Goal: Task Accomplishment & Management: Use online tool/utility

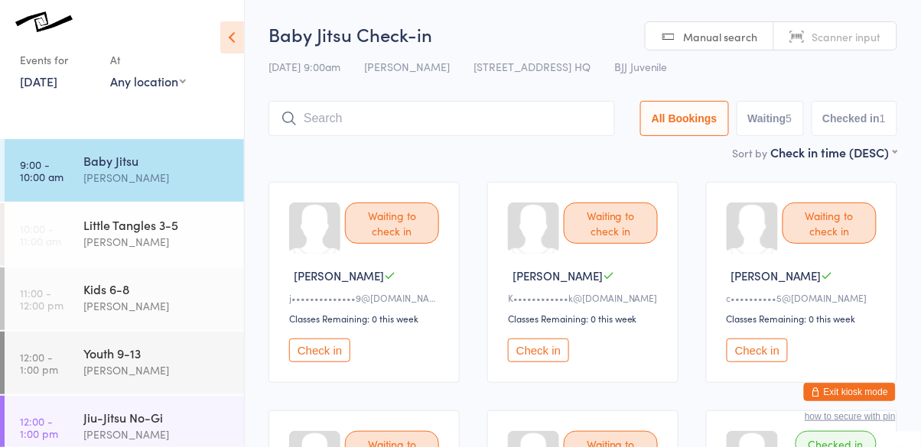
click at [353, 115] on input "search" at bounding box center [441, 118] width 346 height 35
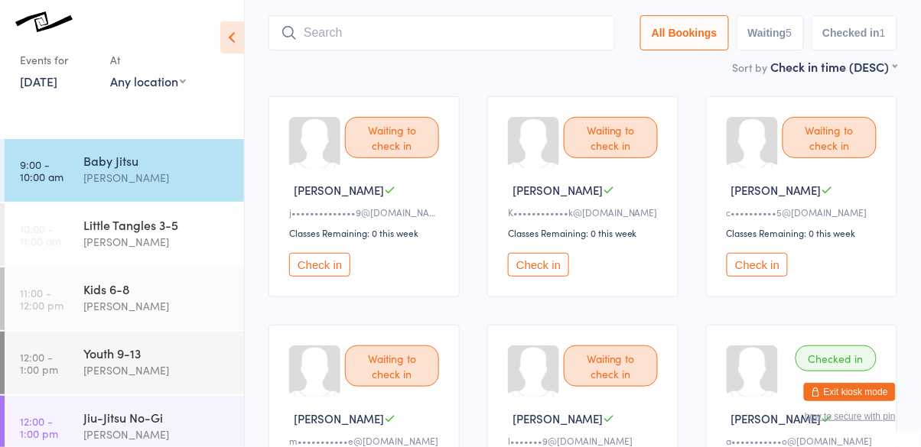
scroll to position [102, 0]
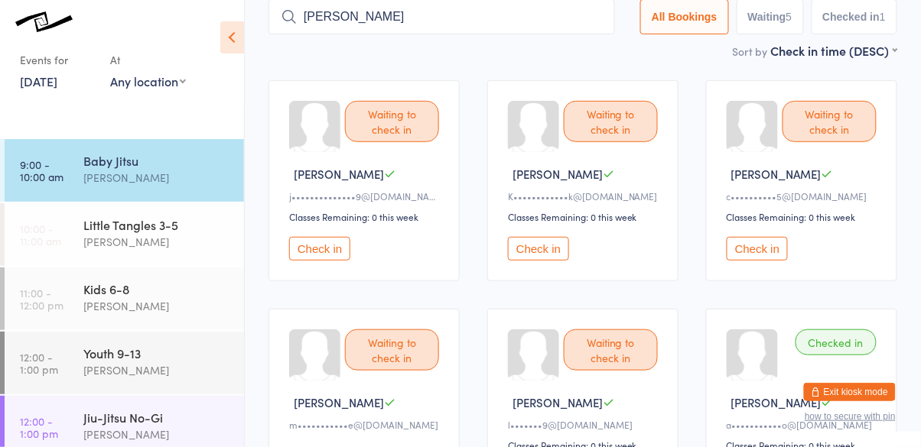
type input "eliane"
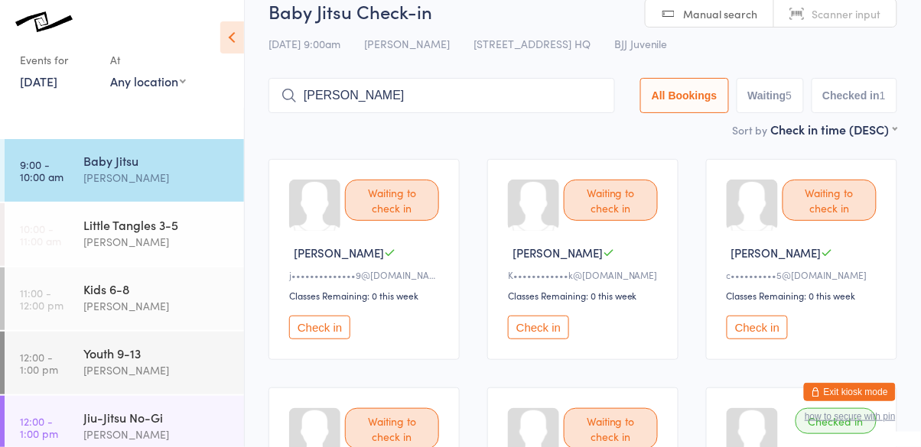
scroll to position [0, 0]
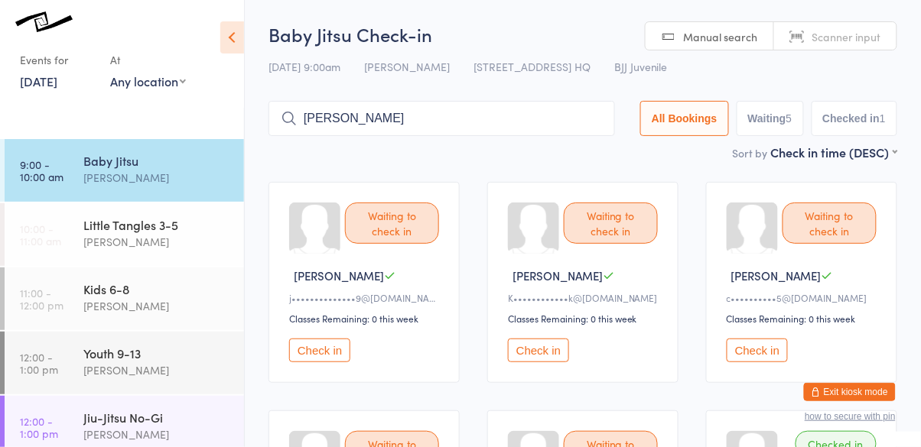
click at [600, 119] on input "eliane" at bounding box center [441, 118] width 346 height 35
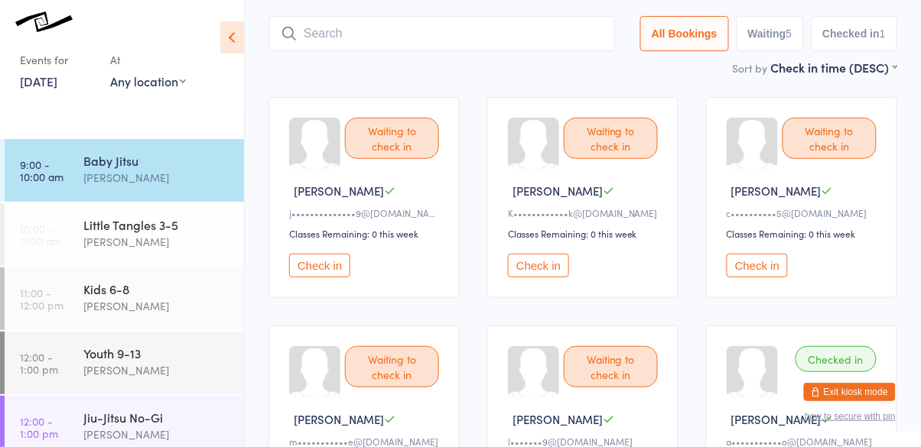
scroll to position [102, 0]
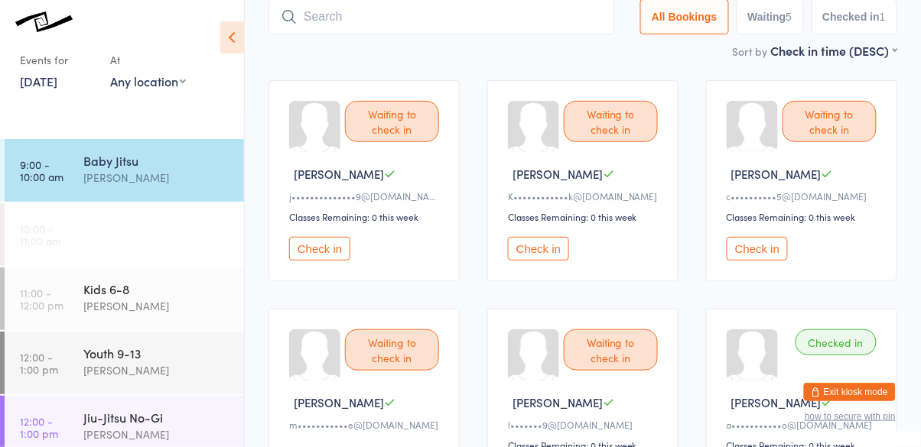
click at [116, 242] on div "[PERSON_NAME]" at bounding box center [157, 242] width 148 height 18
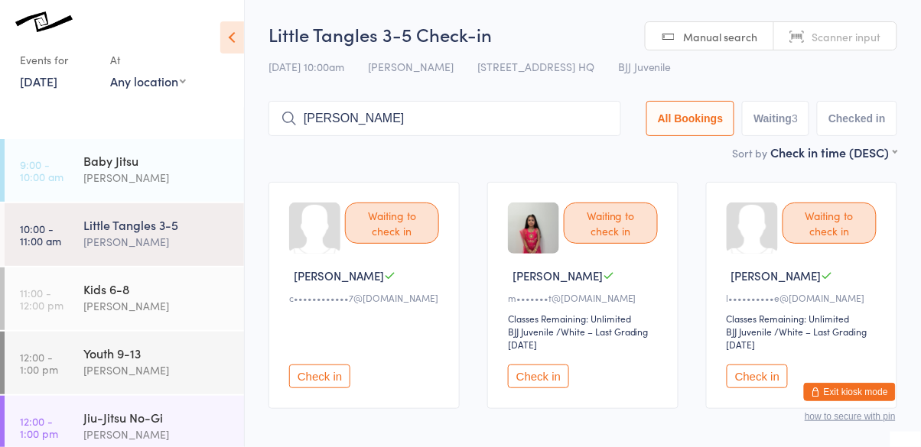
type input "eliane"
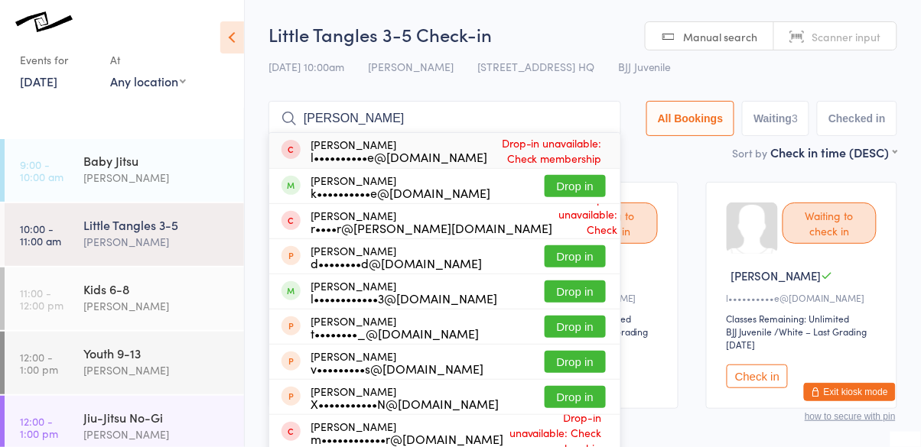
click at [400, 190] on div "k••••••••••e@hotmail.com" at bounding box center [401, 193] width 180 height 12
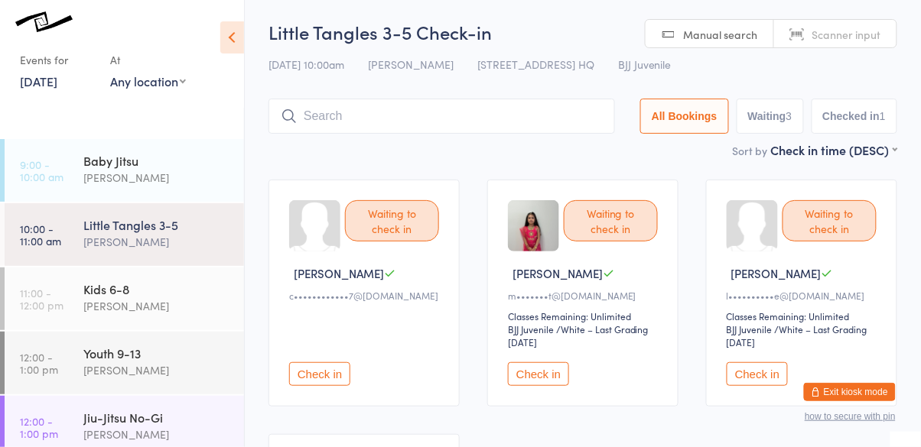
scroll to position [4, 0]
click at [561, 383] on button "Check in" at bounding box center [538, 373] width 61 height 24
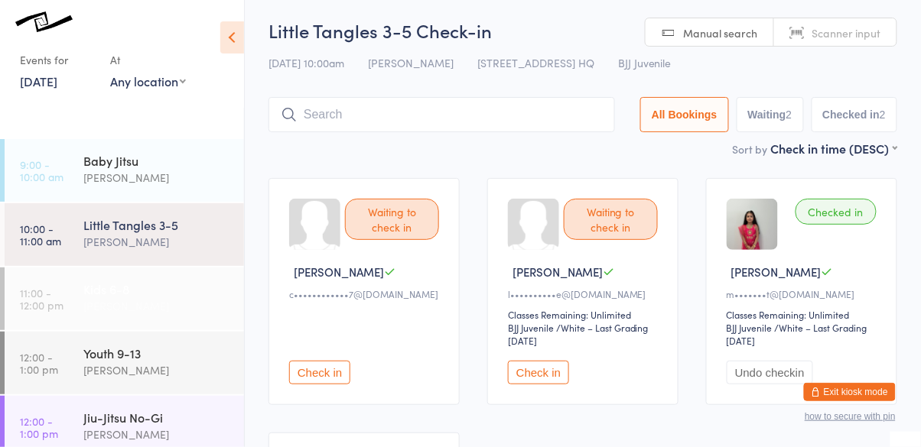
click at [119, 305] on div "[PERSON_NAME]" at bounding box center [157, 307] width 148 height 18
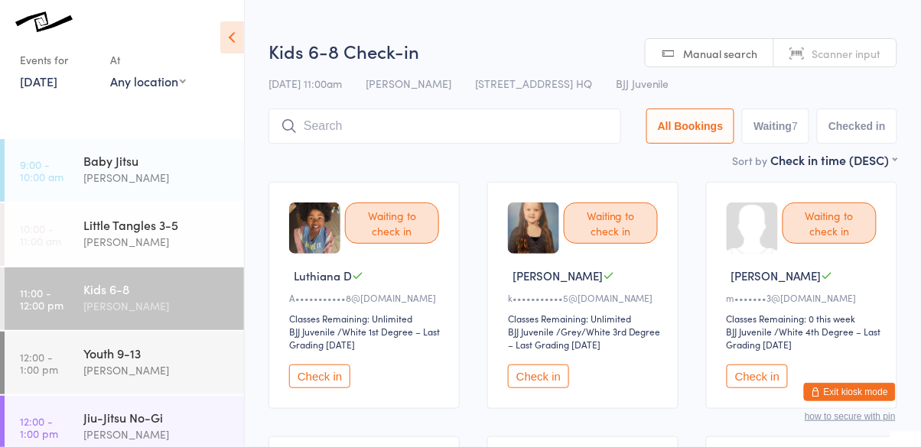
click at [747, 383] on button "Check in" at bounding box center [757, 377] width 61 height 24
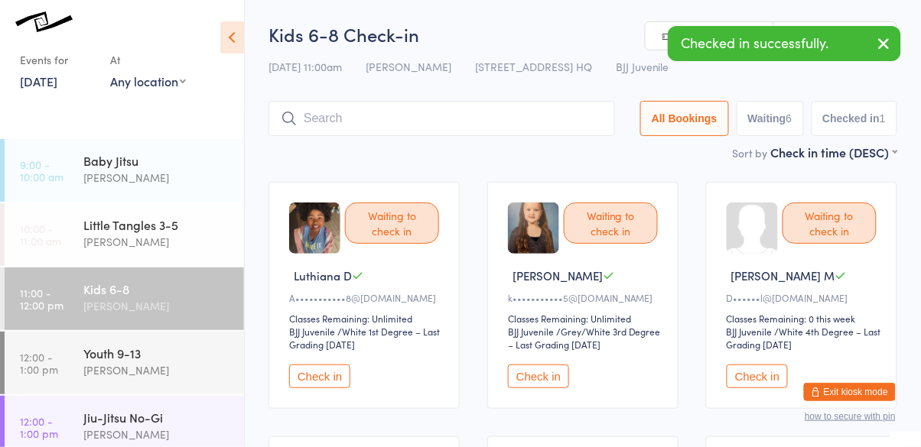
click at [743, 379] on button "Check in" at bounding box center [757, 377] width 61 height 24
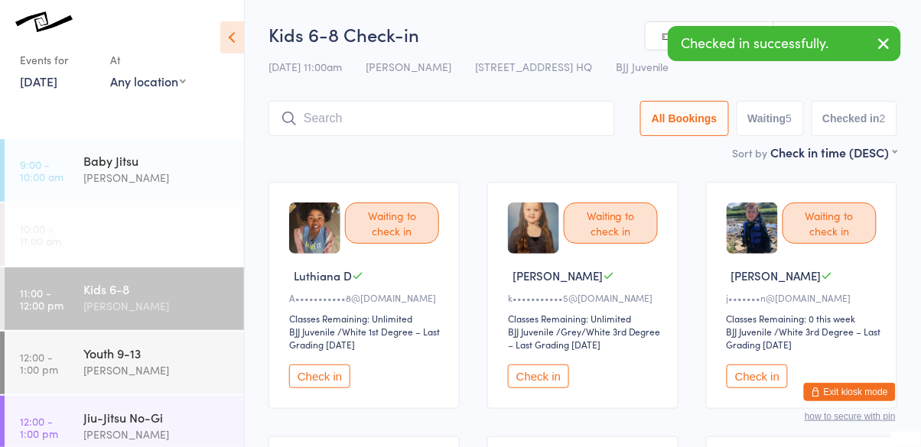
click at [137, 233] on div "[PERSON_NAME]" at bounding box center [157, 242] width 148 height 18
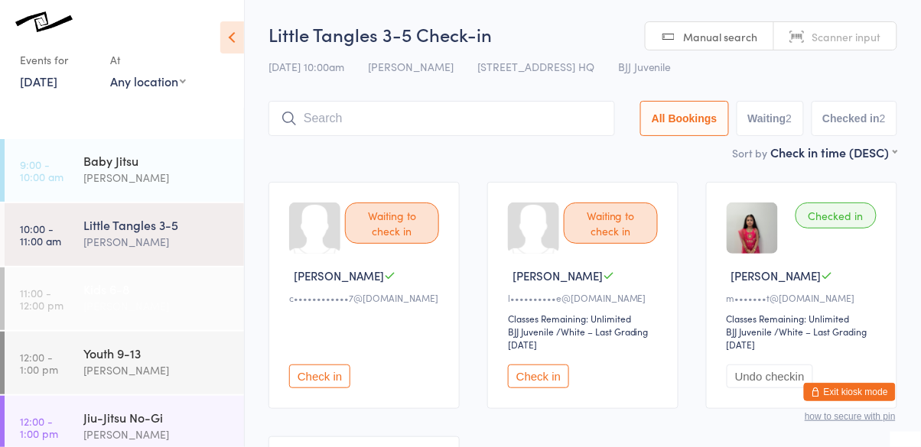
click at [170, 299] on div "[PERSON_NAME]" at bounding box center [157, 307] width 148 height 18
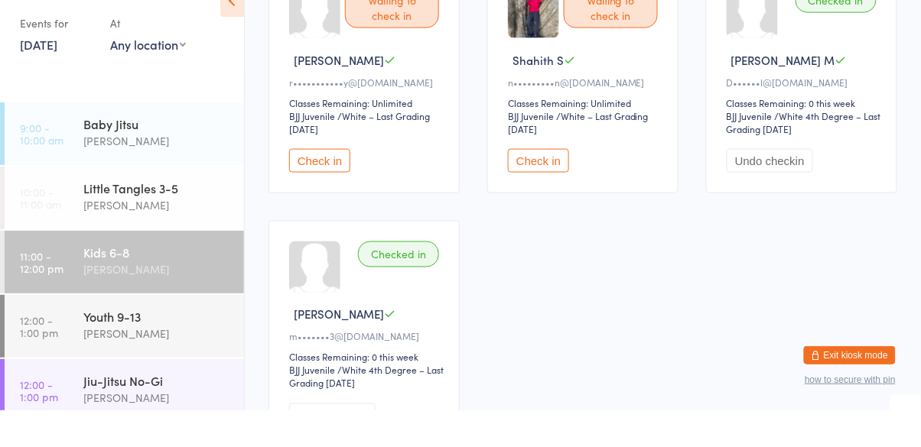
scroll to position [493, 0]
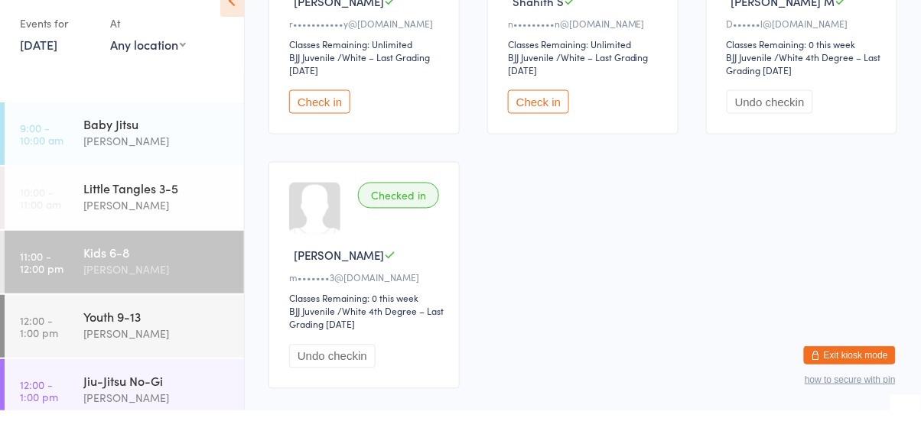
click at [348, 388] on button "Undo checkin" at bounding box center [332, 394] width 86 height 24
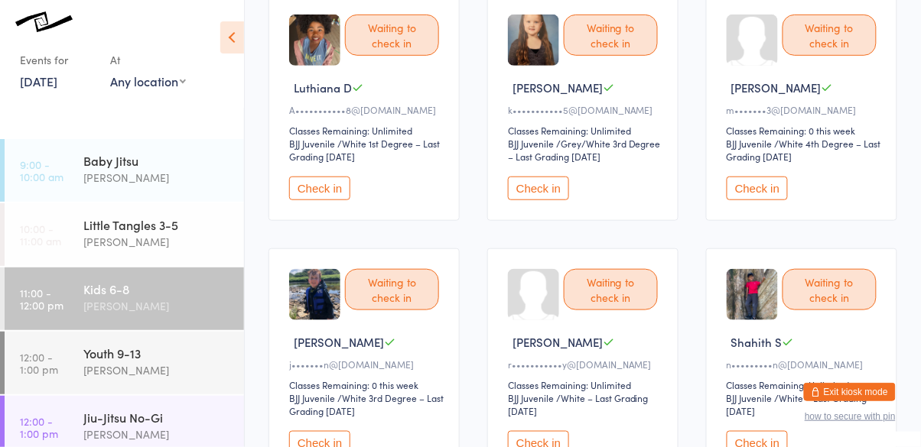
scroll to position [184, 0]
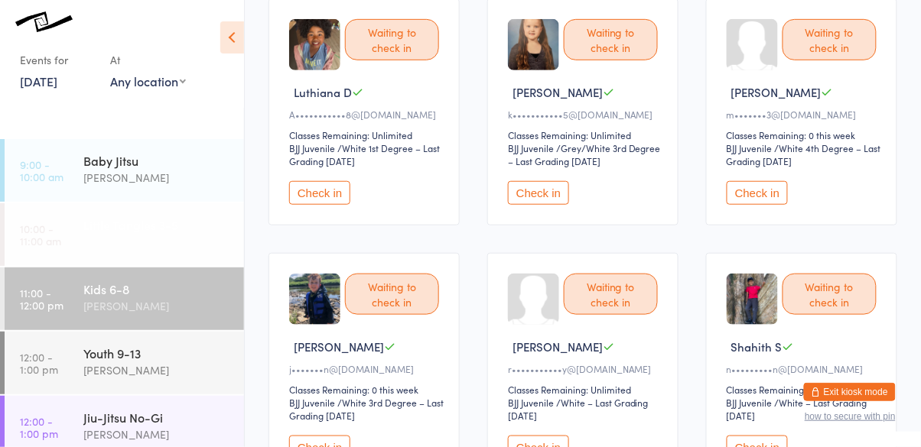
click at [180, 240] on div "[PERSON_NAME]" at bounding box center [157, 242] width 148 height 18
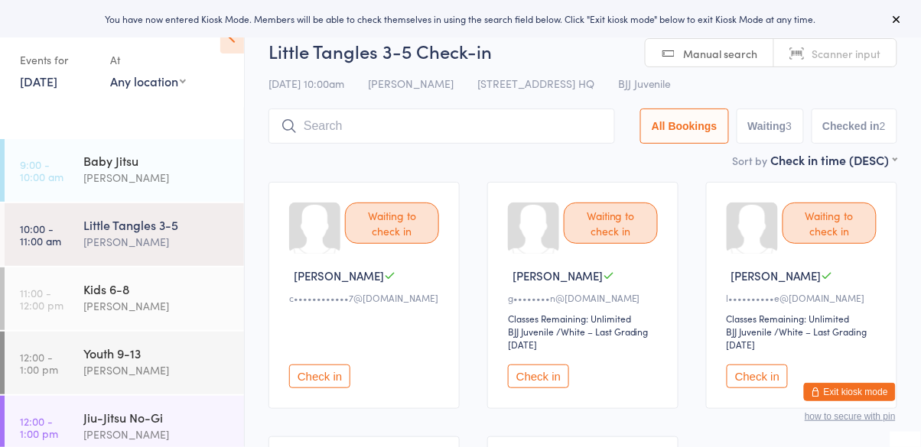
click at [542, 376] on button "Check in" at bounding box center [538, 377] width 61 height 24
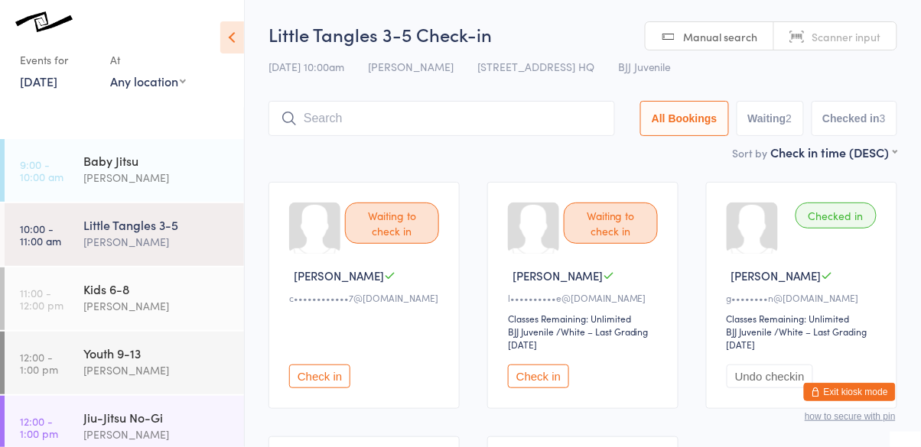
click at [406, 123] on input "search" at bounding box center [441, 118] width 346 height 35
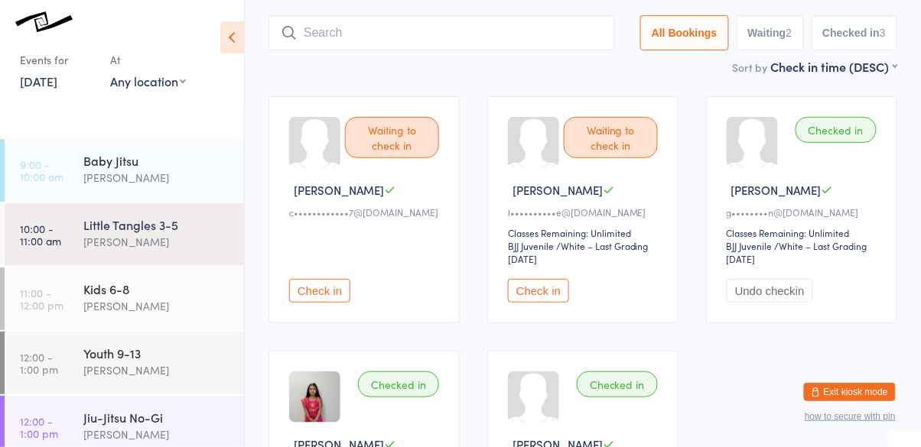
scroll to position [102, 0]
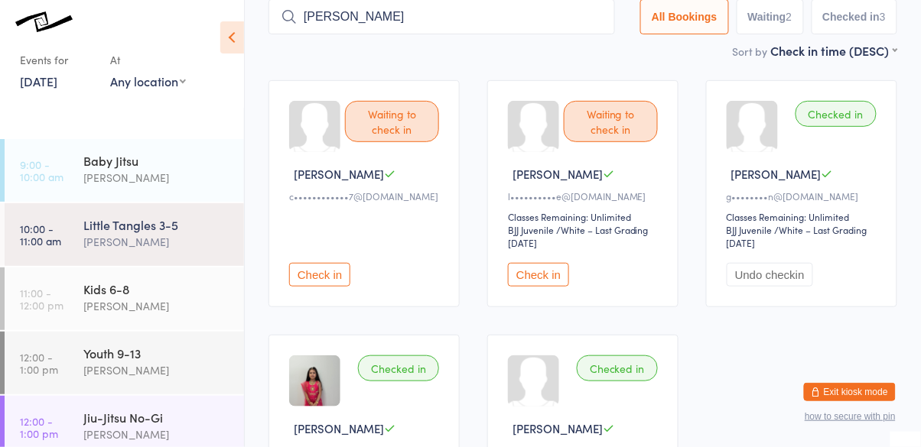
type input "massiel"
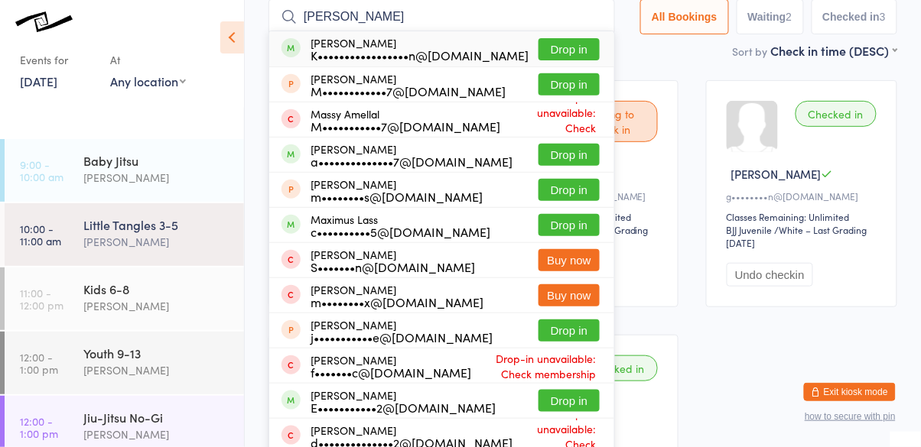
click at [581, 55] on button "Drop in" at bounding box center [568, 49] width 61 height 22
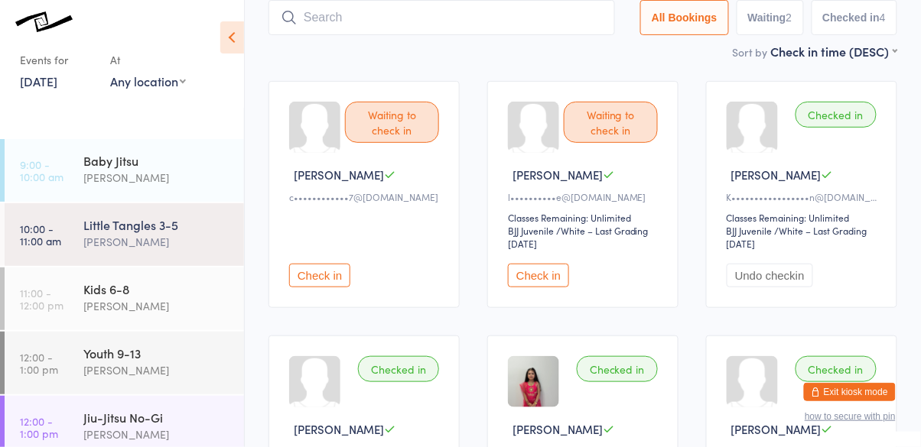
click at [617, 127] on div "Waiting to check in" at bounding box center [611, 122] width 94 height 41
click at [540, 275] on button "Check in" at bounding box center [538, 276] width 61 height 24
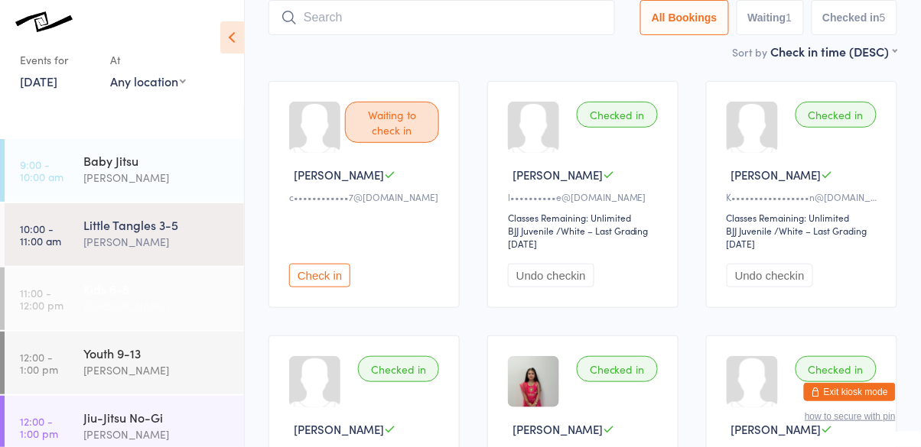
click at [171, 301] on div "[PERSON_NAME]" at bounding box center [157, 307] width 148 height 18
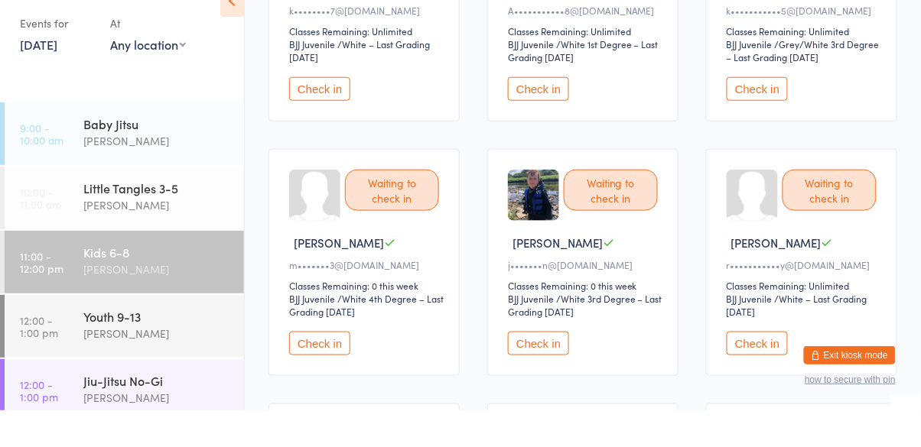
scroll to position [252, 0]
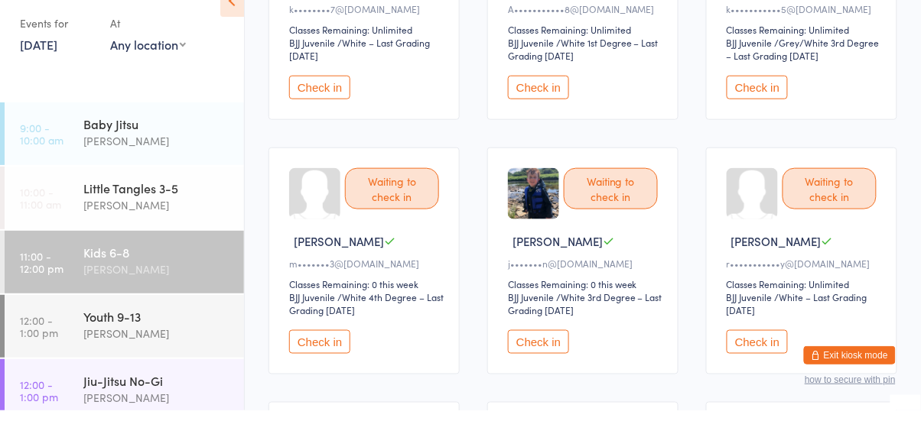
click at [544, 376] on button "Check in" at bounding box center [538, 379] width 61 height 24
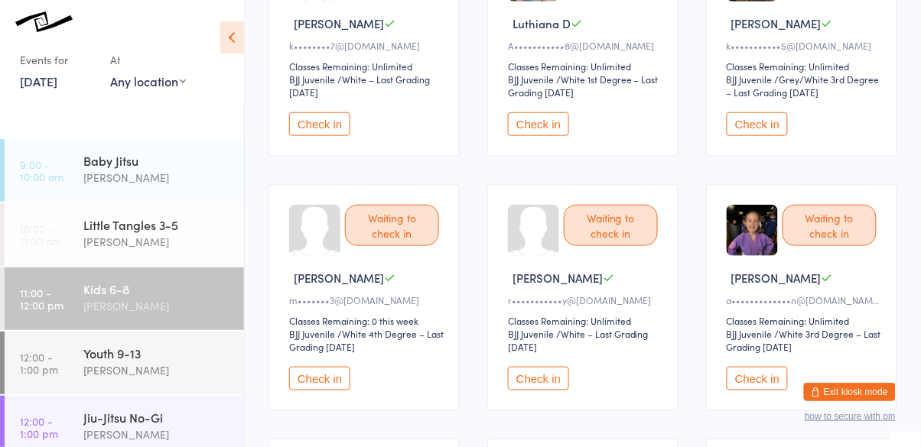
click at [753, 379] on button "Check in" at bounding box center [757, 379] width 61 height 24
click at [548, 385] on button "Check in" at bounding box center [538, 379] width 61 height 24
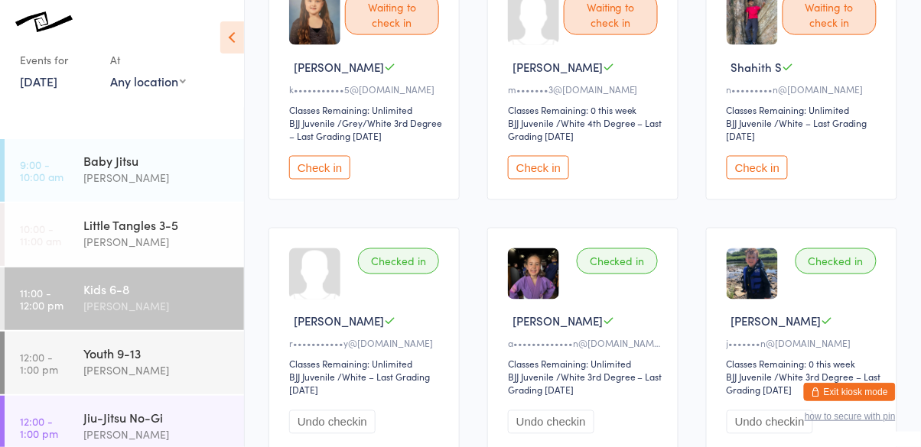
scroll to position [468, 0]
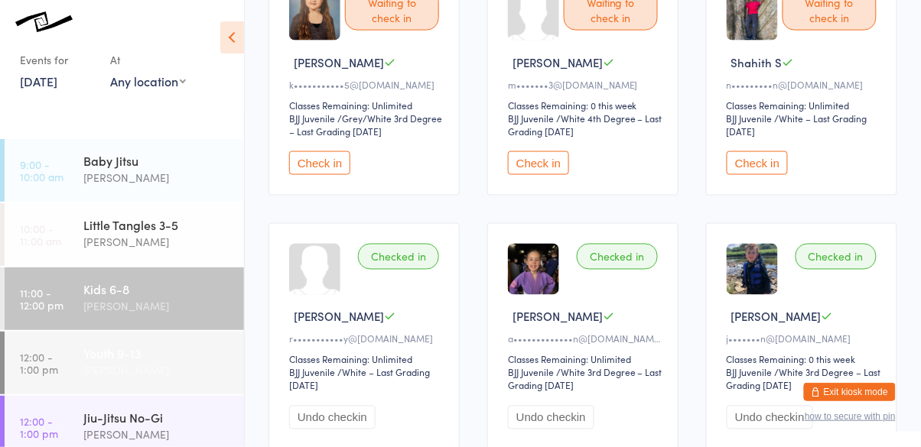
click at [86, 381] on div "Youth 9-13 Cassio Martins" at bounding box center [163, 362] width 161 height 60
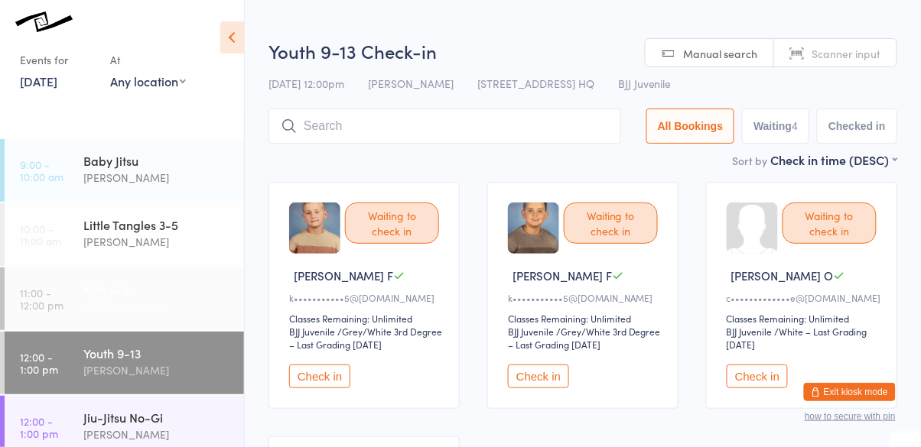
click at [102, 298] on div "[PERSON_NAME]" at bounding box center [157, 307] width 148 height 18
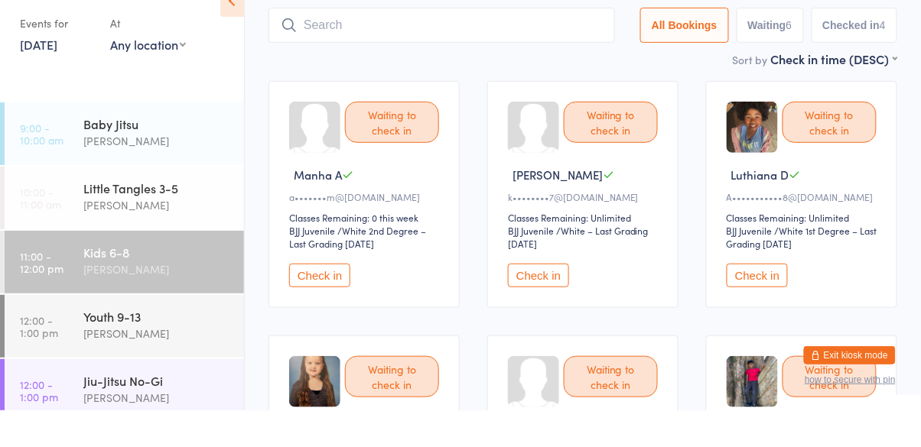
scroll to position [66, 0]
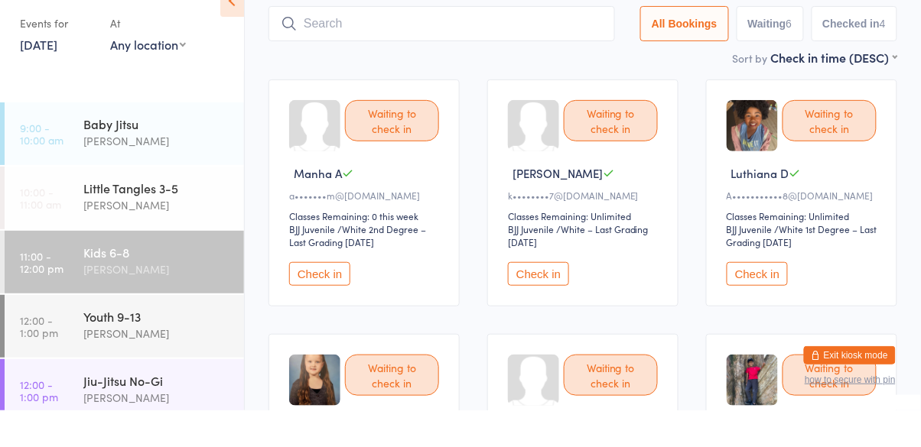
click at [827, 419] on button "how to secure with pin" at bounding box center [850, 417] width 91 height 11
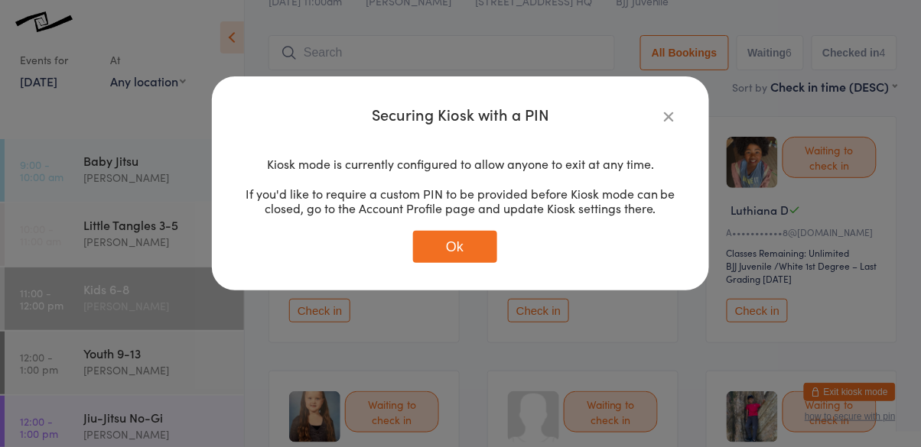
click at [460, 245] on button "Ok" at bounding box center [455, 247] width 84 height 32
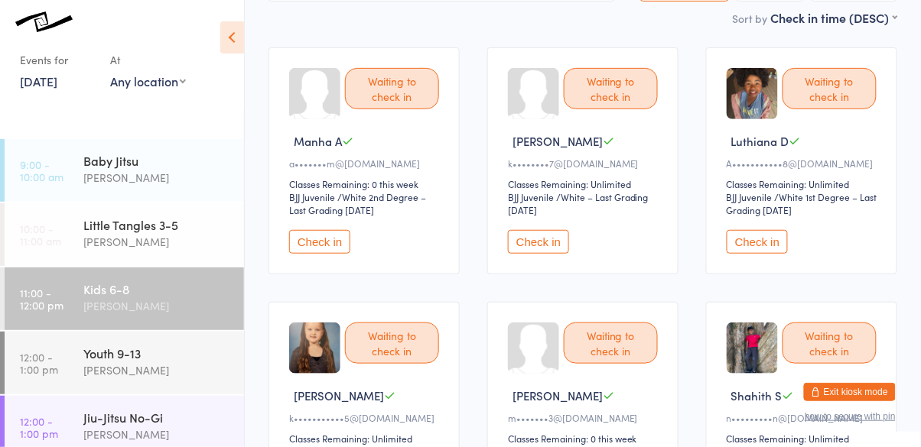
scroll to position [151, 0]
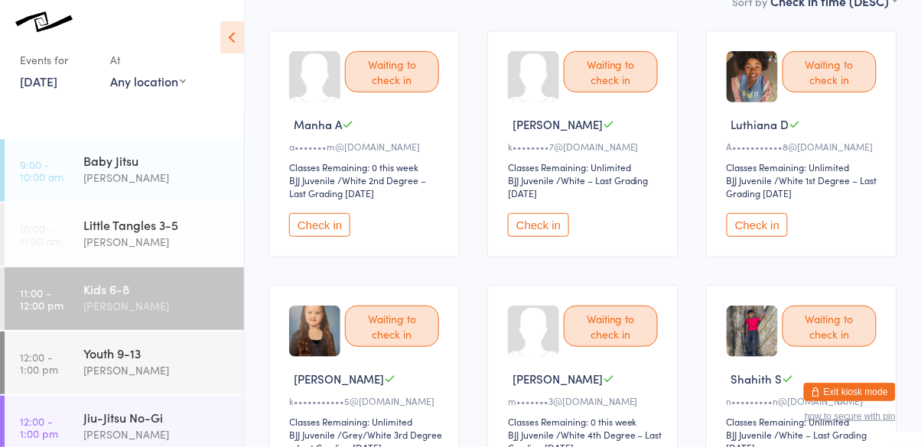
click at [834, 340] on div "Waiting to check in" at bounding box center [829, 326] width 94 height 41
click at [837, 315] on div "Waiting to check in" at bounding box center [829, 326] width 94 height 41
click at [91, 301] on div "[PERSON_NAME]" at bounding box center [157, 307] width 148 height 18
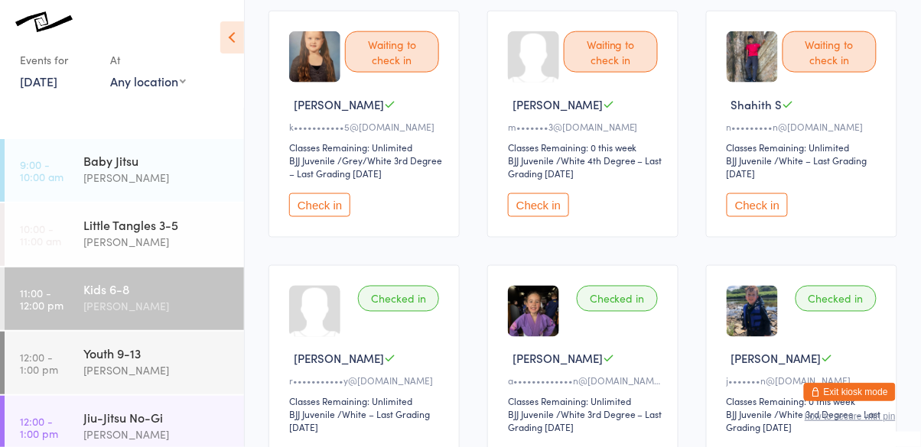
scroll to position [421, 0]
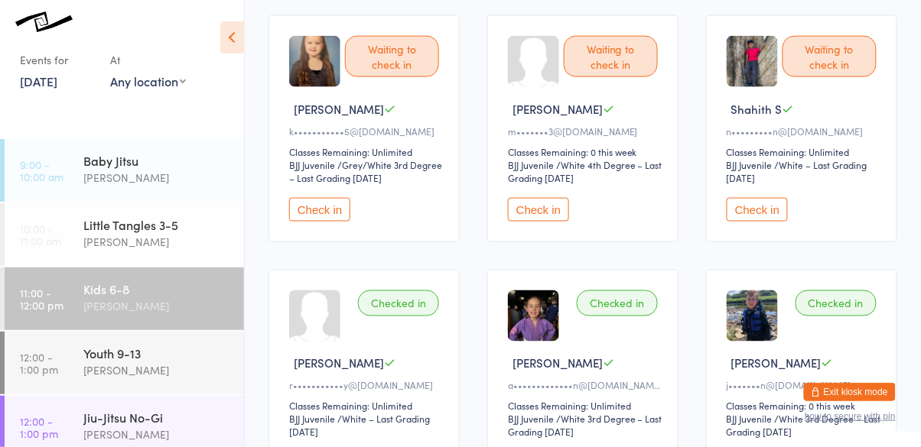
click at [747, 220] on button "Check in" at bounding box center [757, 210] width 61 height 24
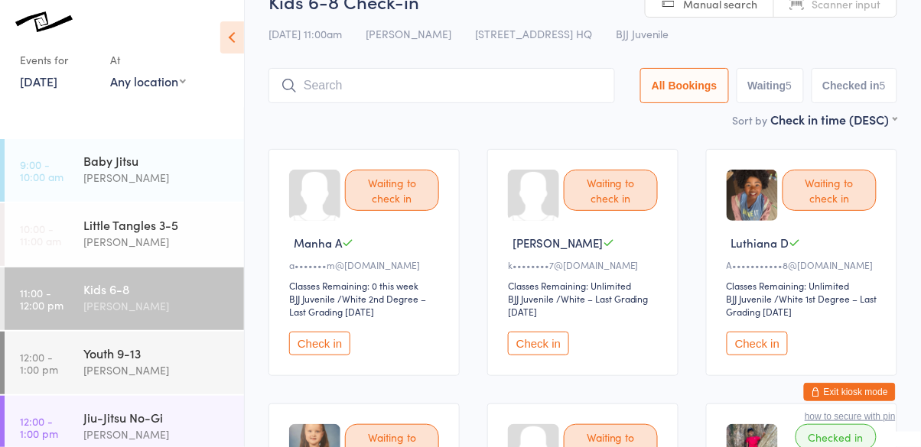
scroll to position [0, 0]
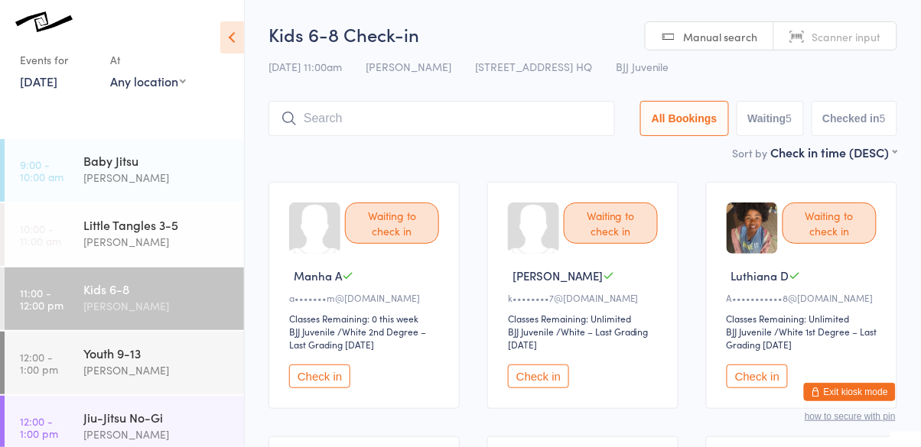
click at [352, 122] on input "search" at bounding box center [441, 118] width 346 height 35
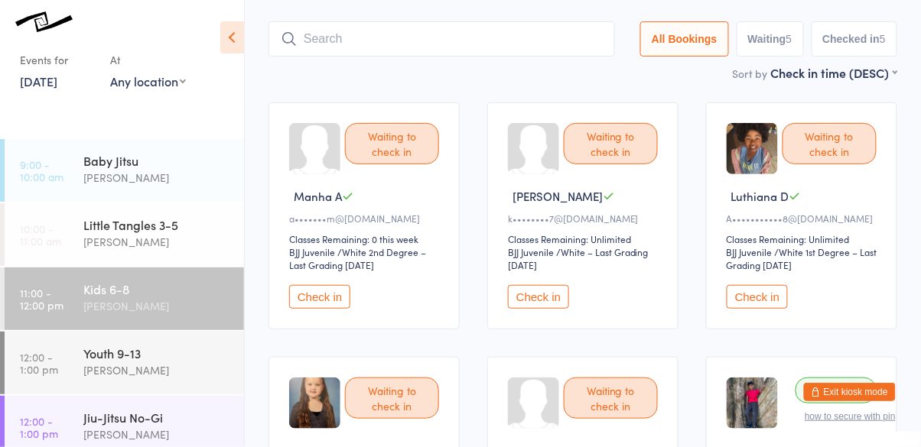
scroll to position [102, 0]
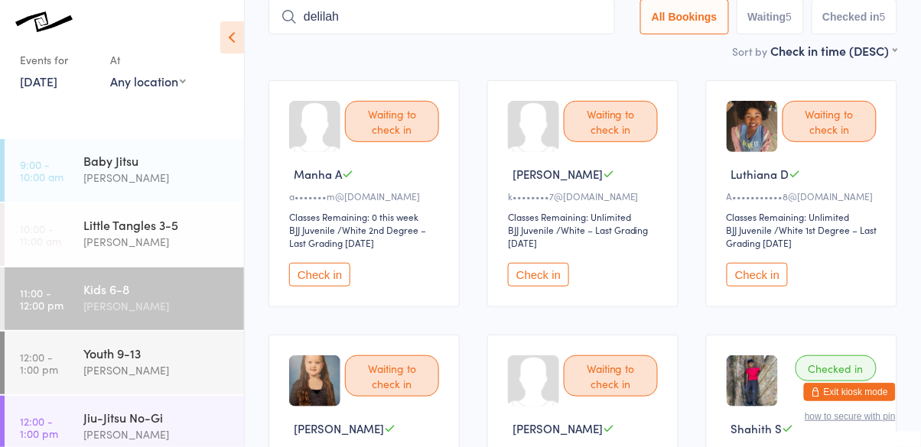
type input "delilah"
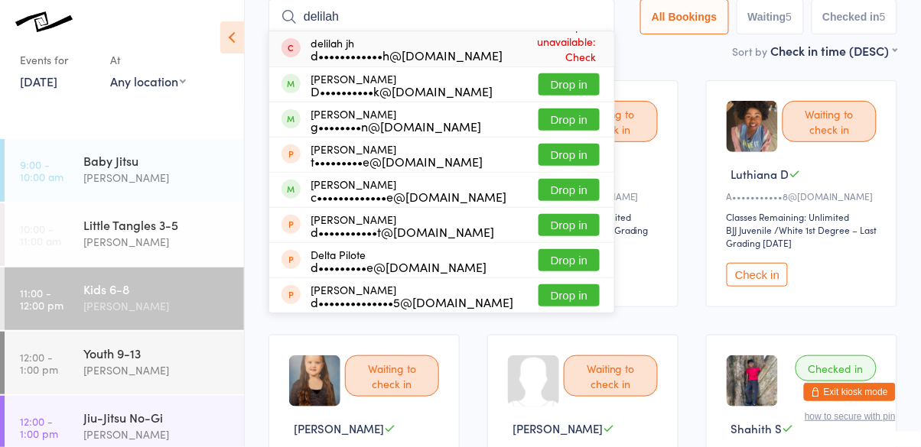
click at [573, 87] on button "Drop in" at bounding box center [568, 84] width 61 height 22
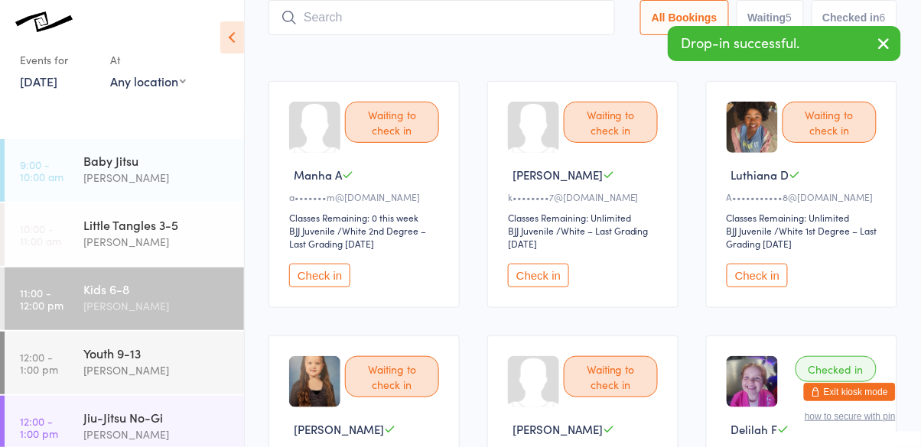
click at [337, 22] on input "search" at bounding box center [441, 17] width 346 height 35
type input "harrison"
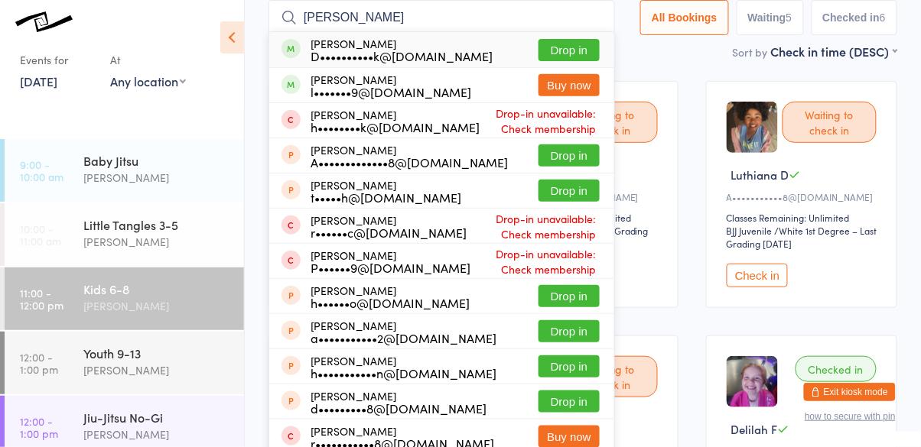
click at [575, 50] on button "Drop in" at bounding box center [568, 50] width 61 height 22
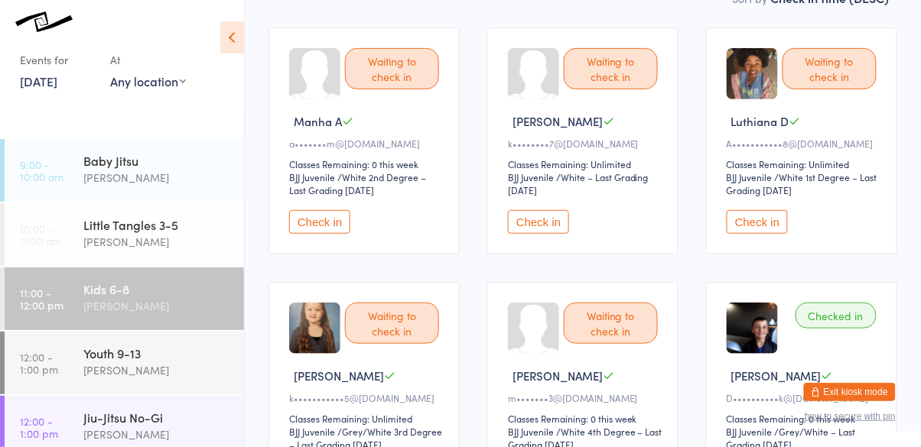
scroll to position [0, 0]
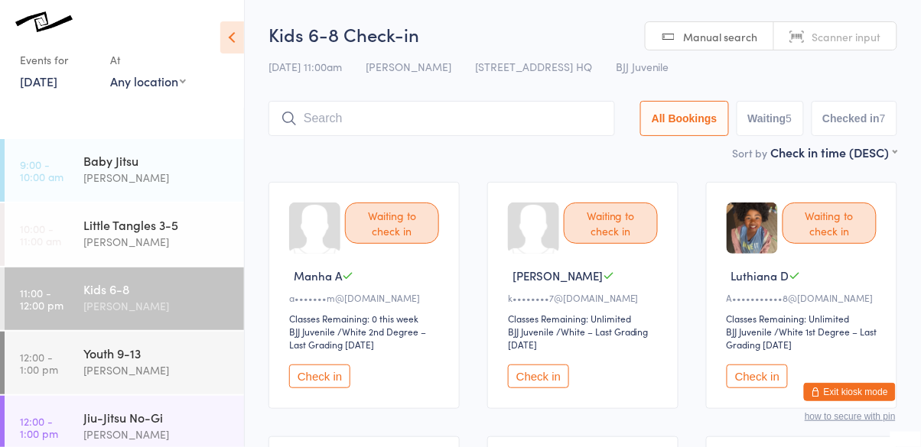
click at [874, 392] on button "Exit kiosk mode" at bounding box center [850, 392] width 92 height 18
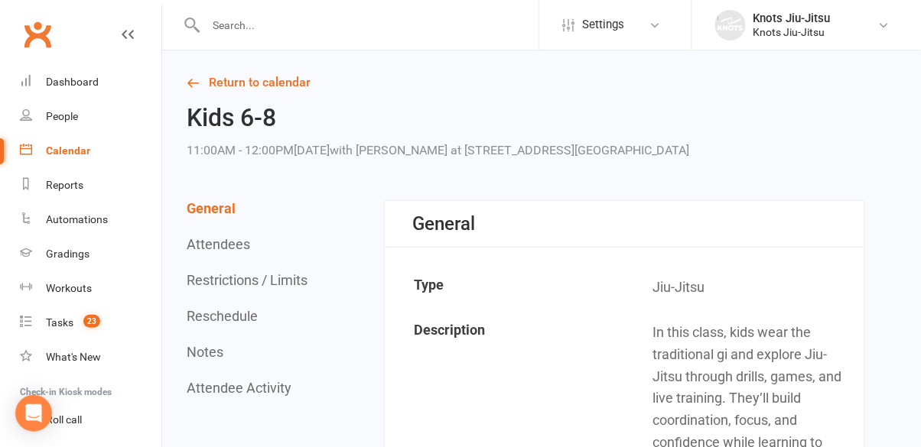
click at [84, 148] on div "Calendar" at bounding box center [68, 151] width 44 height 12
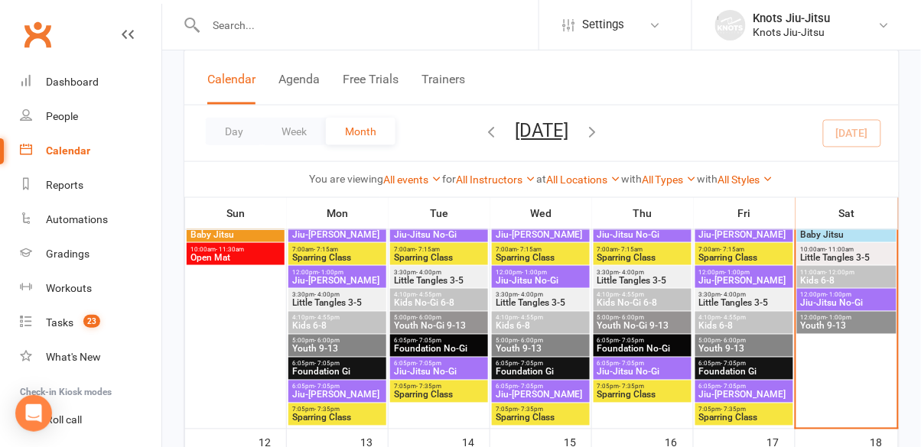
scroll to position [403, 0]
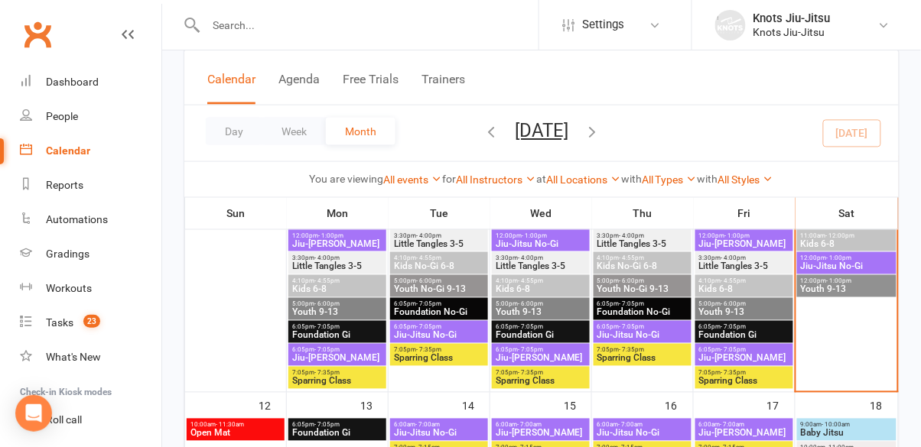
click at [236, 30] on input "text" at bounding box center [369, 25] width 337 height 21
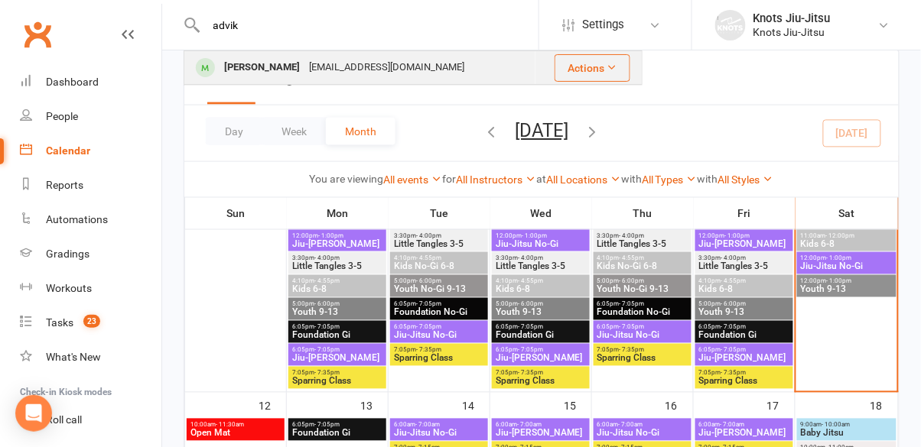
type input "advik"
click at [607, 80] on button "Actions" at bounding box center [593, 68] width 76 height 28
click at [612, 78] on button "Actions" at bounding box center [593, 68] width 76 height 28
click at [608, 77] on button "Actions" at bounding box center [593, 68] width 76 height 28
click at [610, 66] on icon at bounding box center [612, 67] width 11 height 11
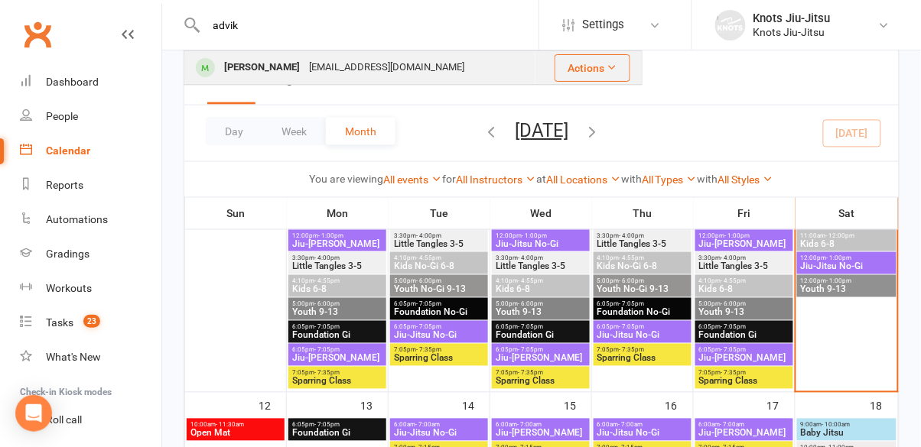
click at [615, 73] on button "Actions" at bounding box center [593, 68] width 76 height 28
click at [620, 73] on button "Actions" at bounding box center [593, 68] width 76 height 28
click at [613, 67] on icon at bounding box center [612, 67] width 11 height 11
click at [598, 73] on button "Actions" at bounding box center [593, 68] width 76 height 28
click at [618, 70] on button "Actions" at bounding box center [593, 68] width 76 height 28
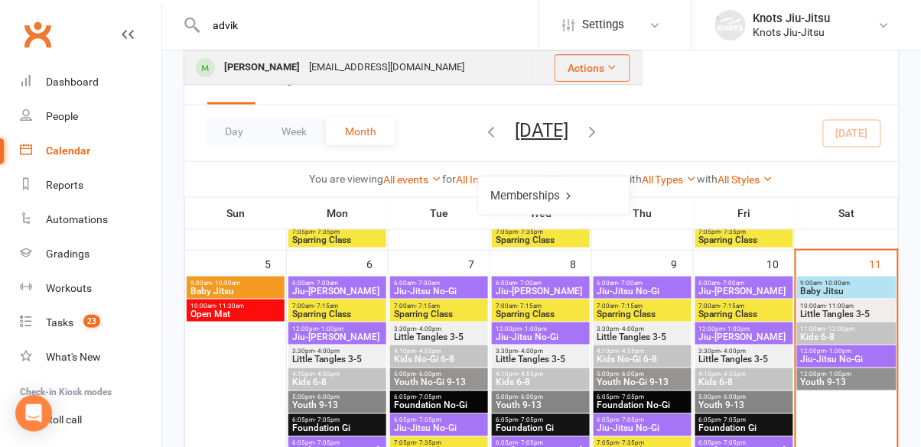
scroll to position [308, 0]
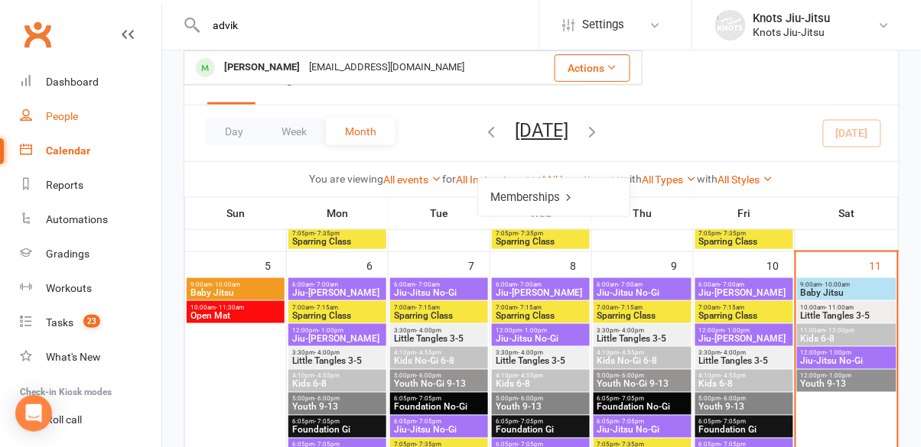
click at [60, 122] on div "People" at bounding box center [62, 116] width 32 height 12
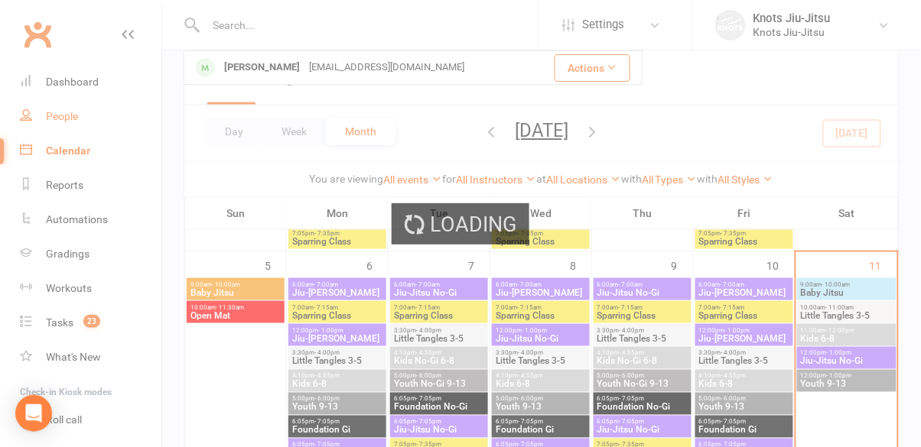
select select "100"
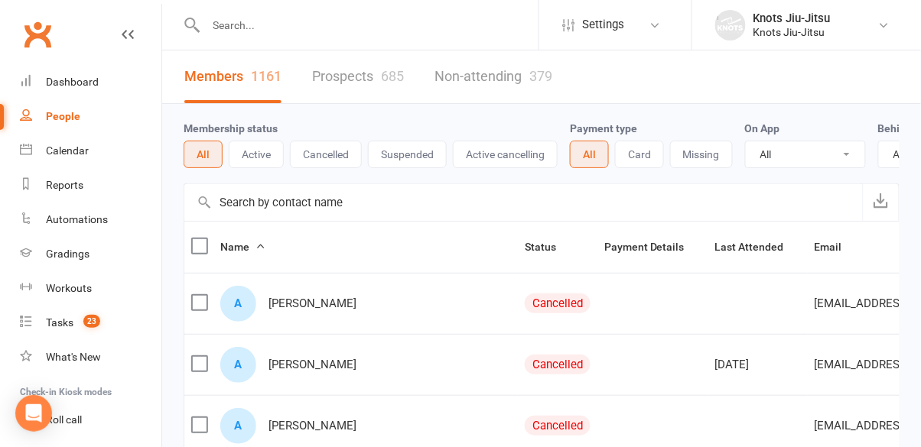
click at [288, 30] on input "text" at bounding box center [369, 25] width 337 height 21
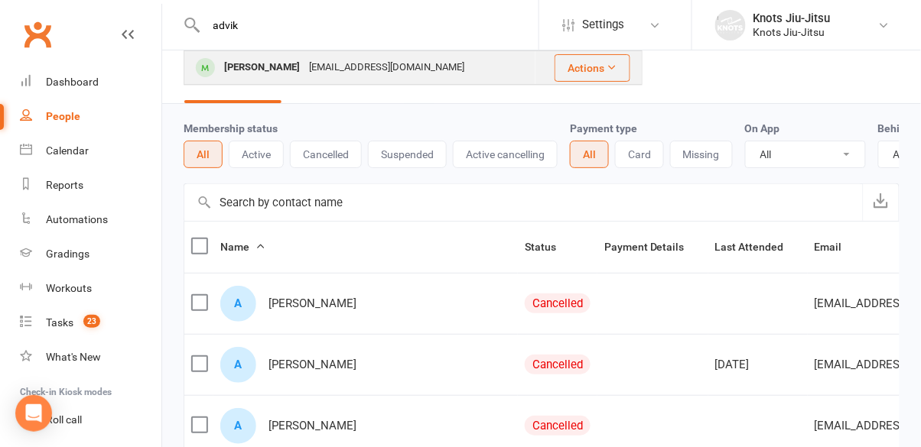
type input "advik"
click at [605, 73] on button "Actions" at bounding box center [593, 68] width 76 height 28
click at [608, 75] on button "Actions" at bounding box center [593, 68] width 76 height 28
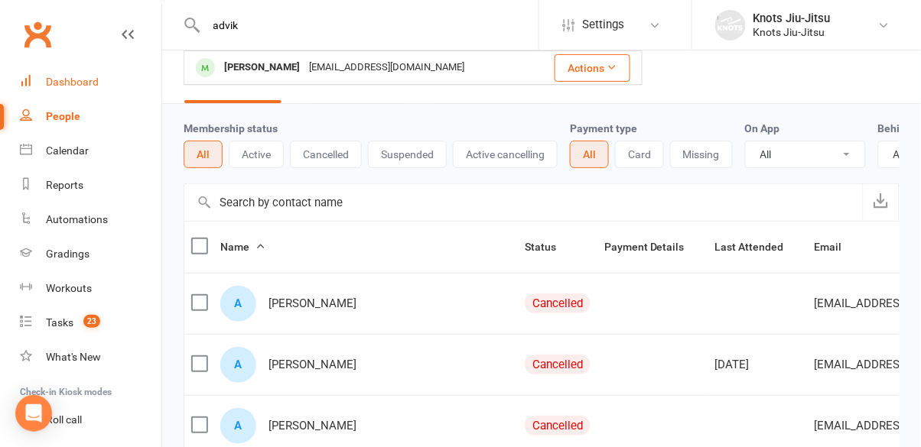
click at [61, 80] on div "Dashboard" at bounding box center [72, 82] width 53 height 12
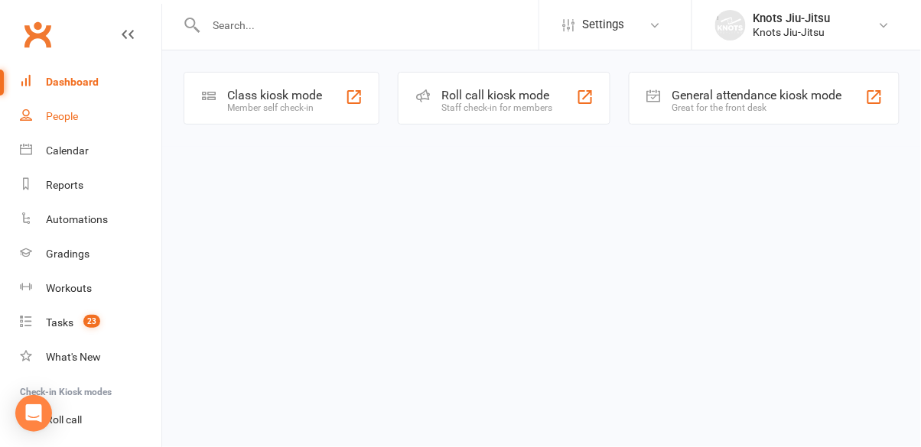
click at [57, 112] on div "People" at bounding box center [62, 116] width 32 height 12
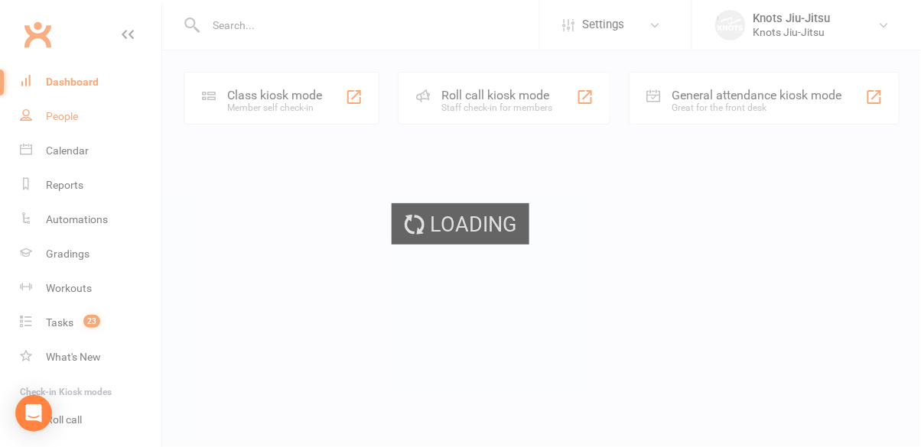
select select "100"
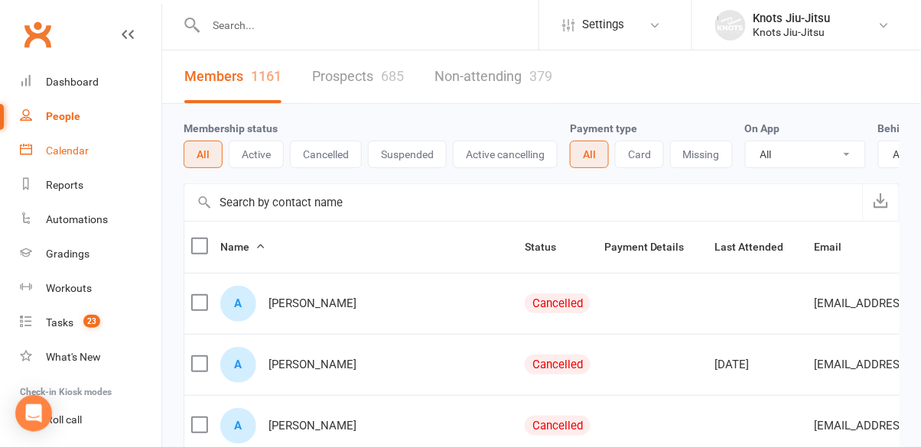
click at [83, 156] on div "Calendar" at bounding box center [67, 151] width 43 height 12
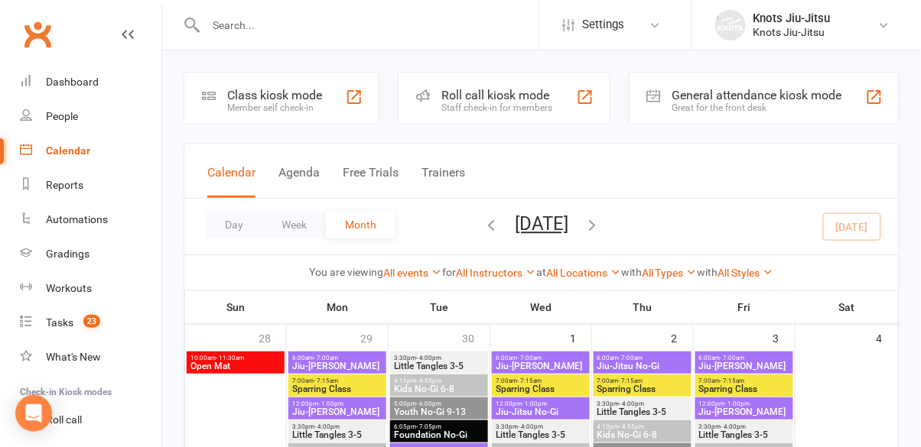
click at [99, 392] on li "Check-in Kiosk modes" at bounding box center [80, 392] width 161 height 21
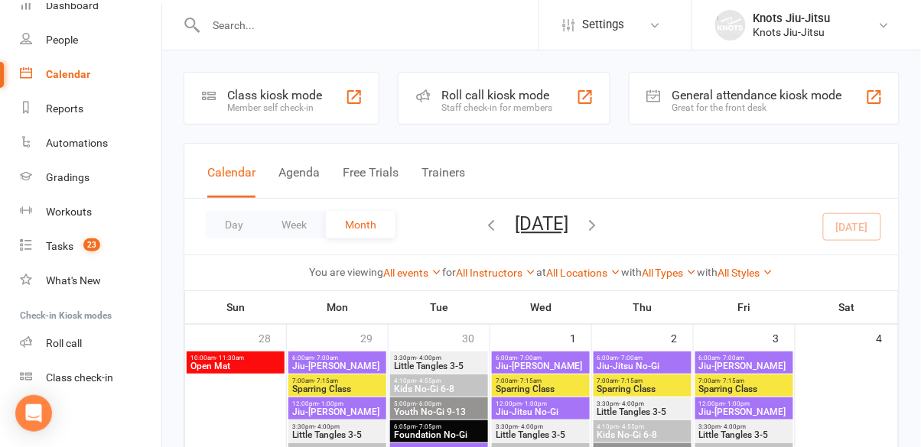
scroll to position [81, 0]
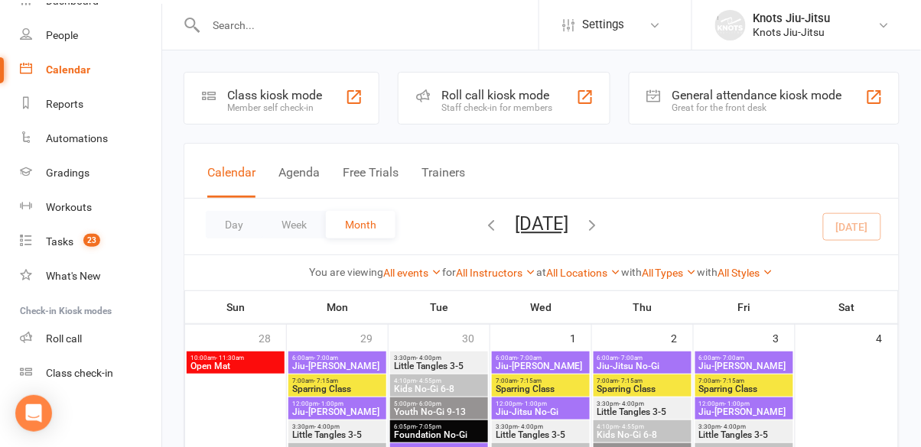
click at [70, 308] on li "Check-in Kiosk modes" at bounding box center [80, 311] width 161 height 21
click at [73, 324] on link "Roll call" at bounding box center [91, 339] width 142 height 34
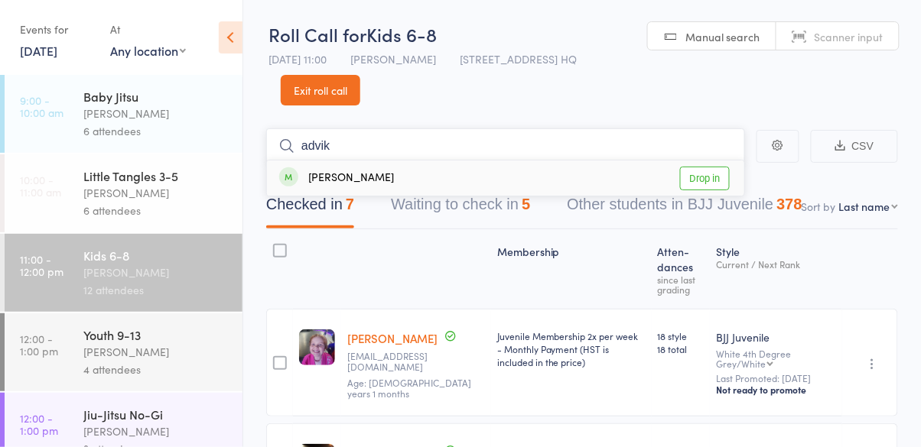
type input "advik"
click at [711, 172] on link "Drop in" at bounding box center [705, 179] width 50 height 24
click at [558, 144] on input "search" at bounding box center [505, 145] width 479 height 35
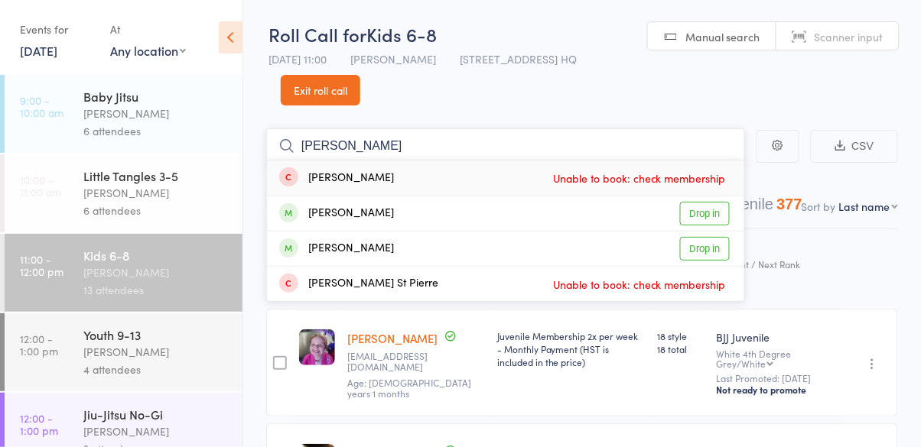
type input "[PERSON_NAME]"
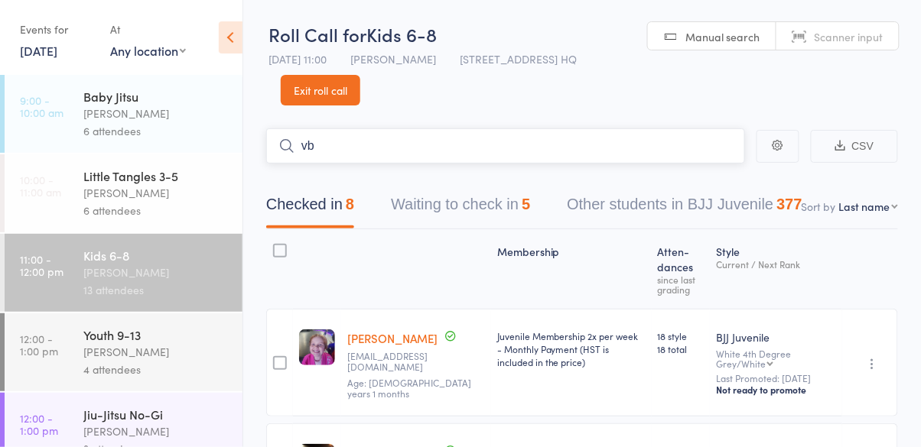
type input "v"
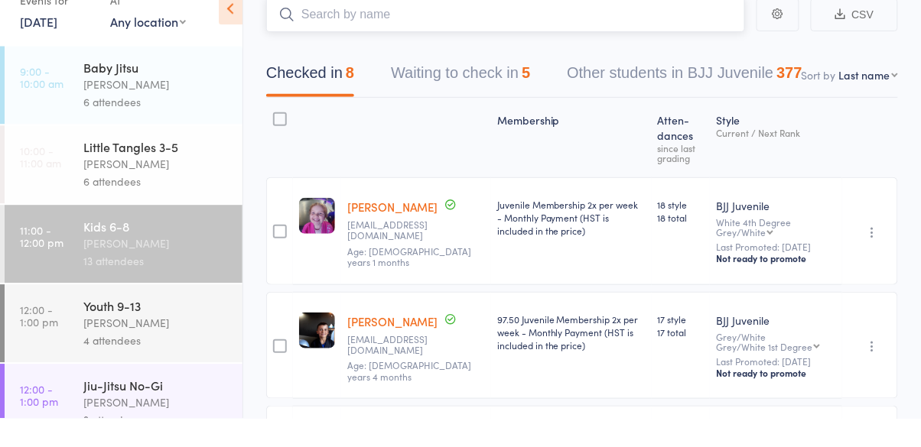
scroll to position [107, 0]
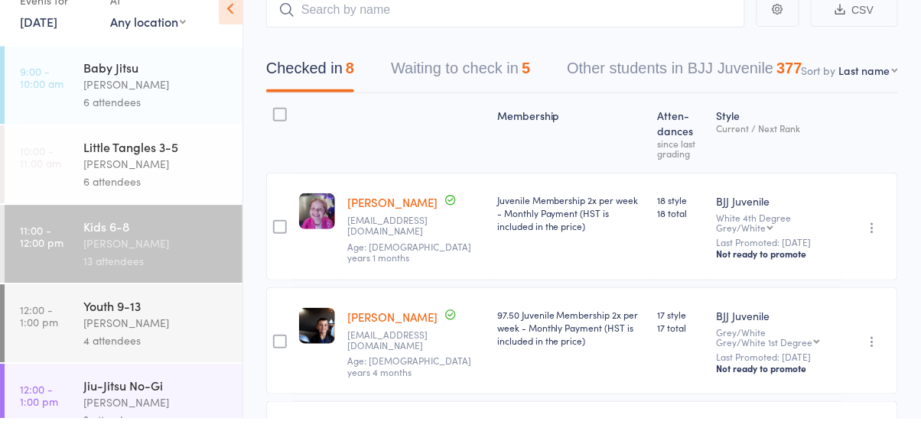
click at [86, 187] on div "[PERSON_NAME]" at bounding box center [156, 193] width 146 height 18
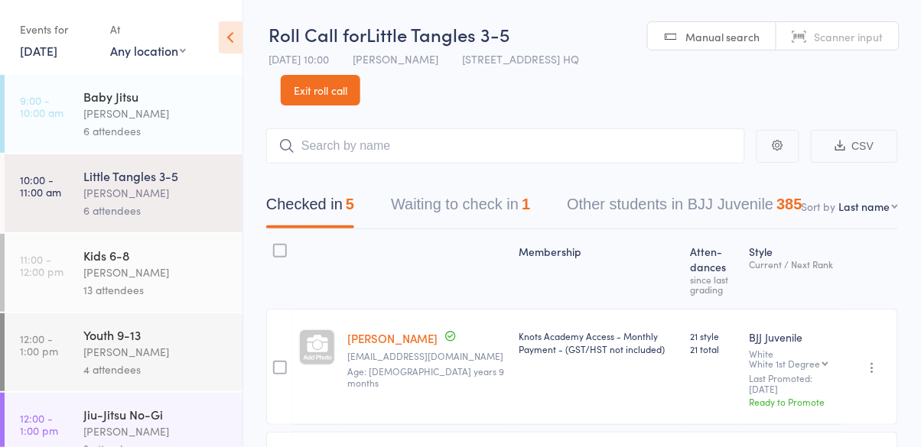
click at [314, 98] on link "Exit roll call" at bounding box center [321, 90] width 80 height 31
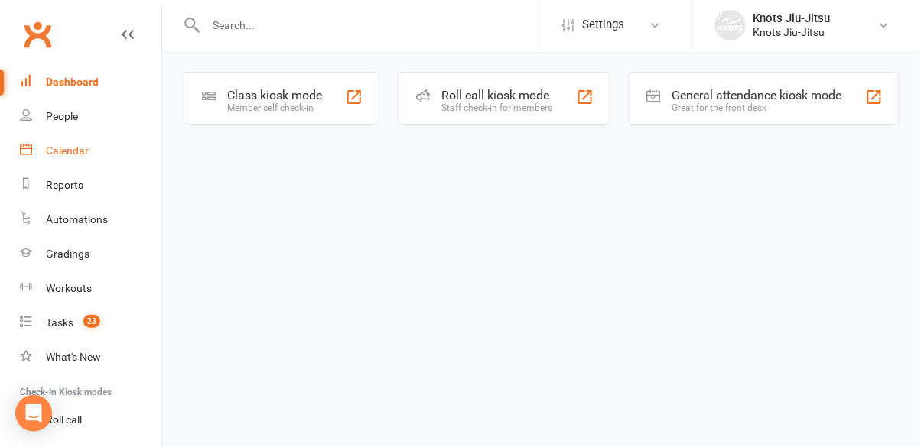
click at [70, 161] on link "Calendar" at bounding box center [91, 151] width 142 height 34
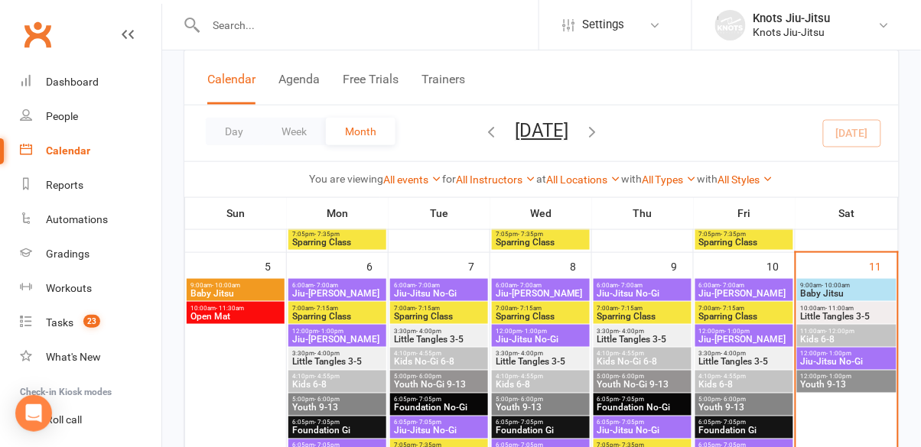
scroll to position [312, 0]
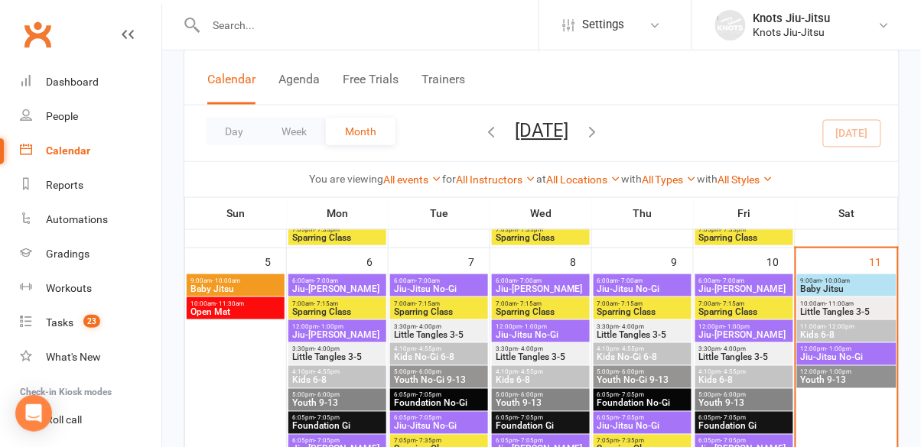
click at [857, 334] on span "Kids 6-8" at bounding box center [846, 334] width 93 height 9
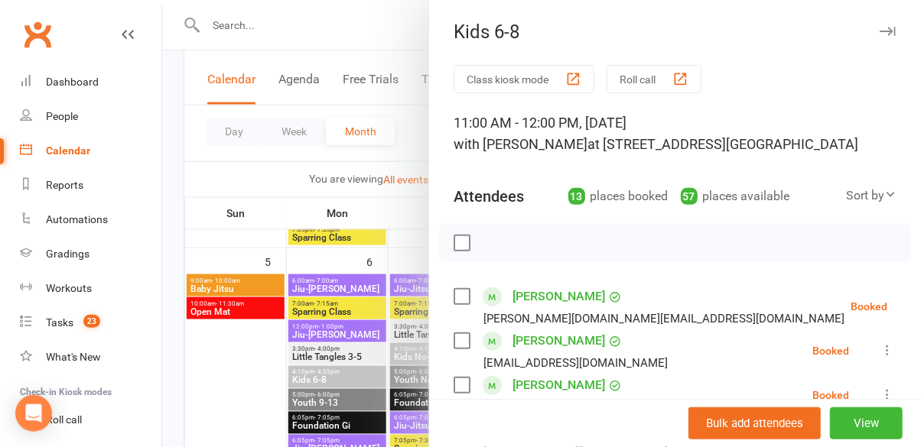
click at [527, 89] on button "Class kiosk mode" at bounding box center [524, 79] width 141 height 28
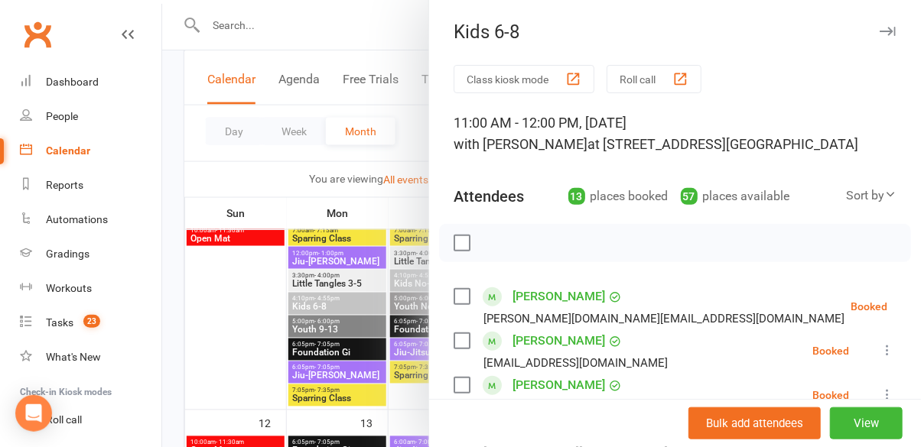
scroll to position [385, 0]
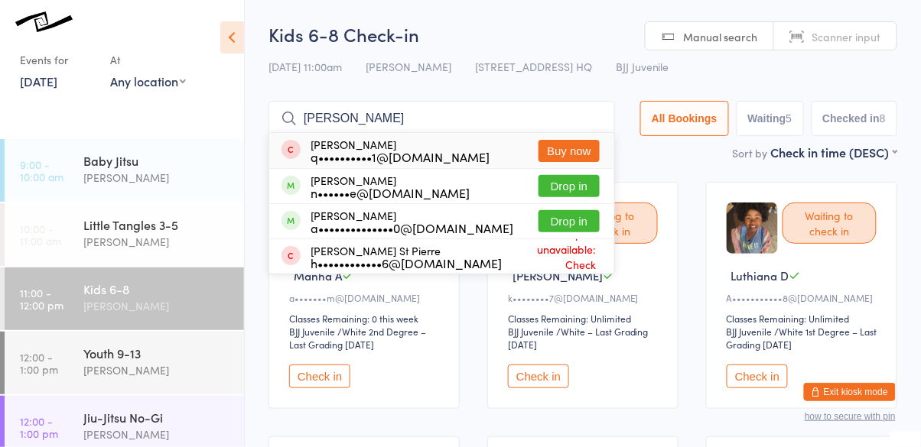
type input "[PERSON_NAME]"
click at [416, 188] on div "n••••••e@[DOMAIN_NAME]" at bounding box center [390, 193] width 159 height 12
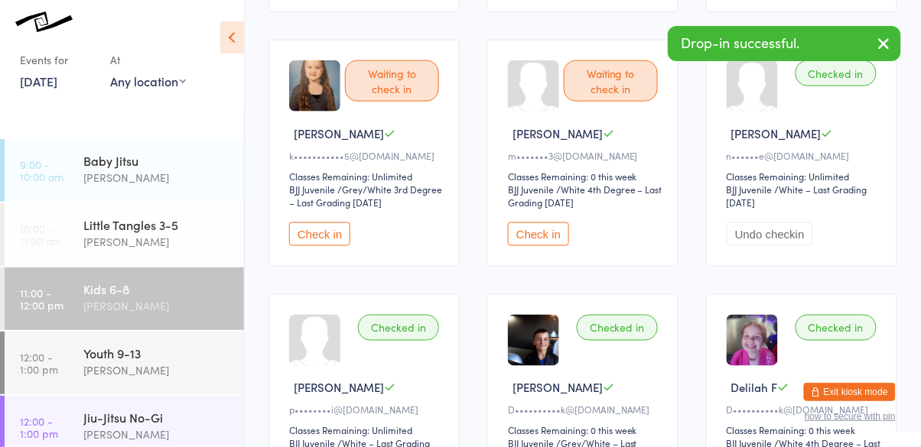
scroll to position [396, 0]
click at [780, 229] on button "Undo checkin" at bounding box center [770, 235] width 86 height 24
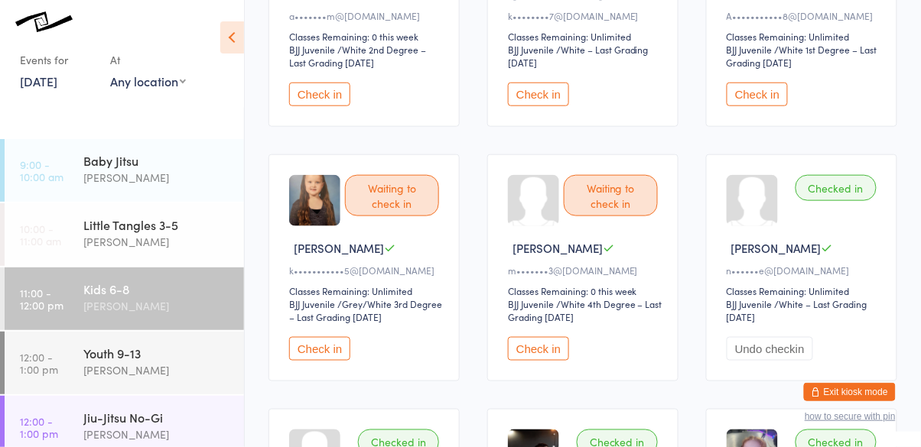
scroll to position [0, 0]
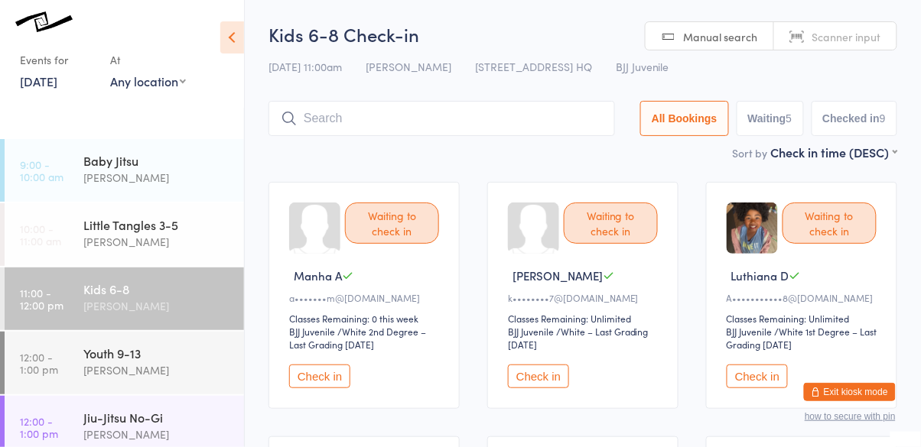
click at [429, 117] on input "search" at bounding box center [441, 118] width 346 height 35
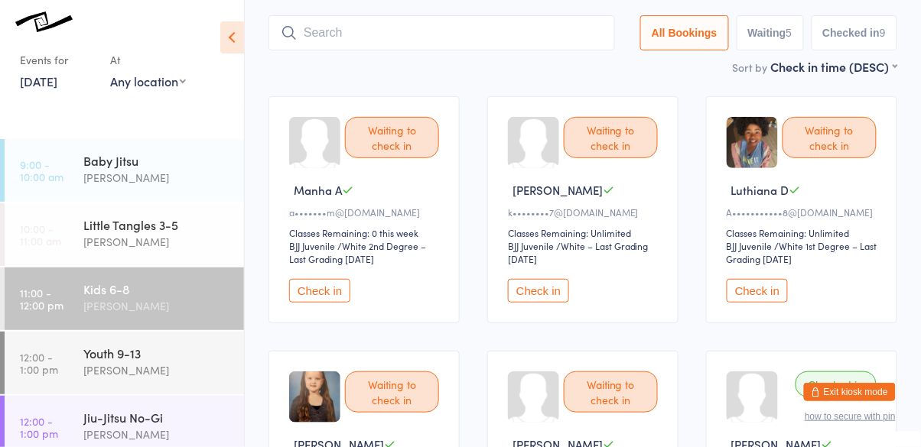
scroll to position [102, 0]
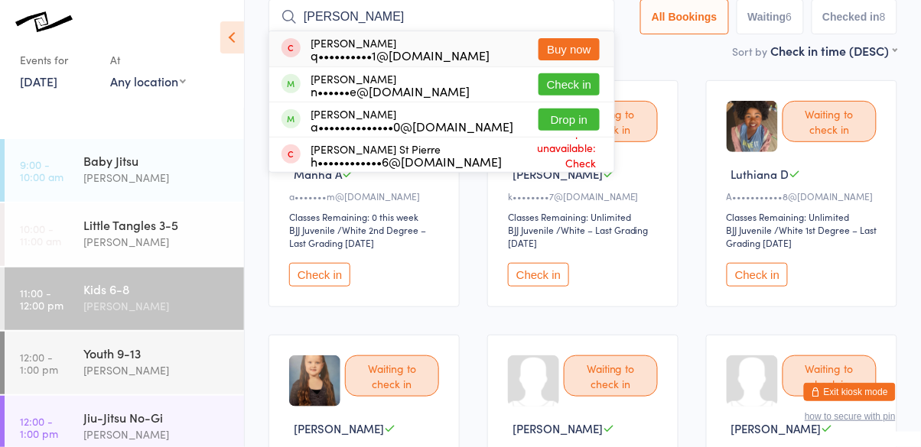
type input "[PERSON_NAME]"
click at [452, 120] on div "a••••••••••••••0@[DOMAIN_NAME]" at bounding box center [412, 126] width 203 height 12
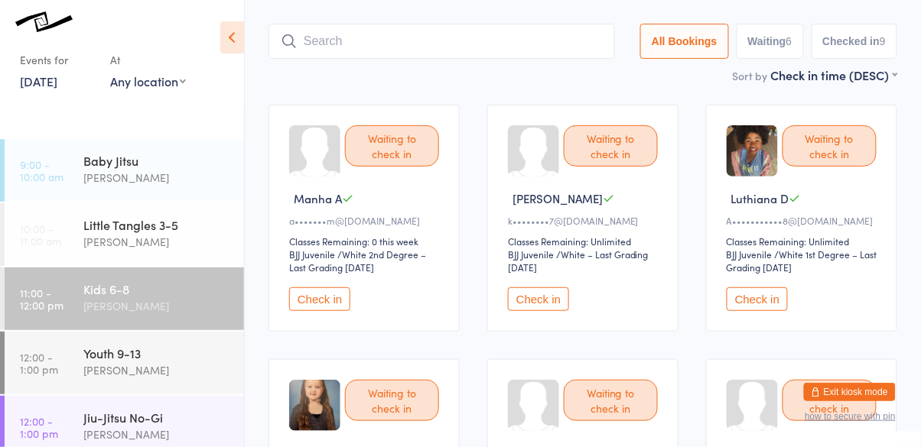
scroll to position [50, 0]
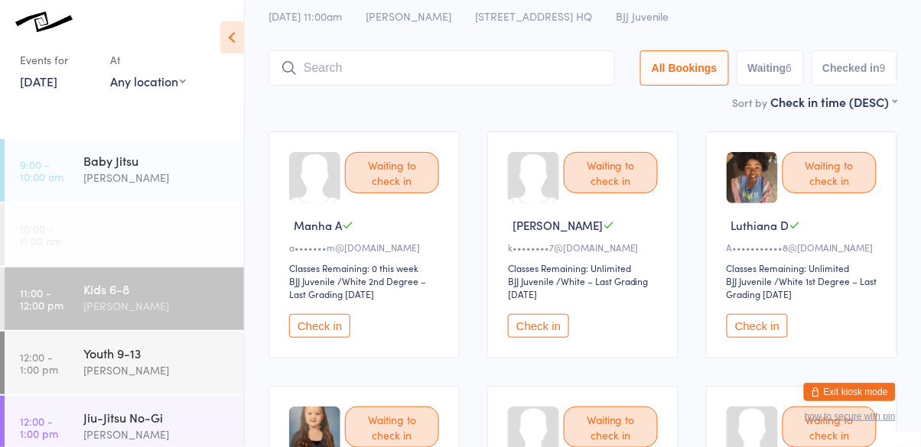
click at [85, 255] on div "Little Tangles 3-5 [PERSON_NAME]" at bounding box center [163, 233] width 161 height 60
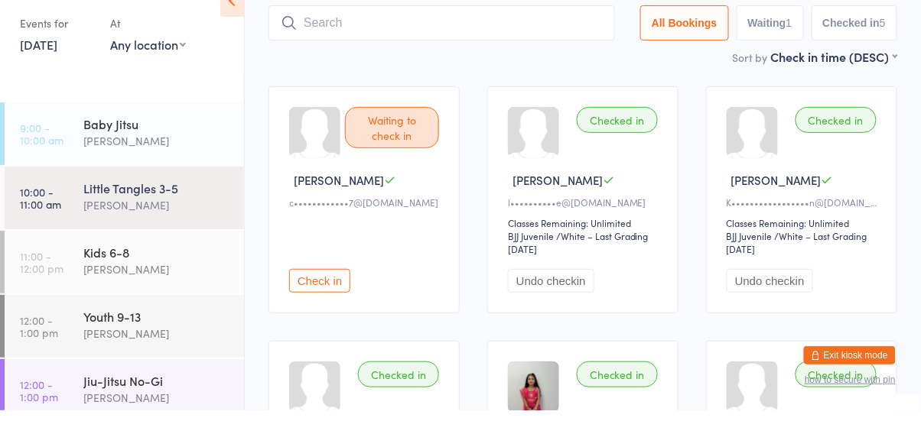
scroll to position [61, 0]
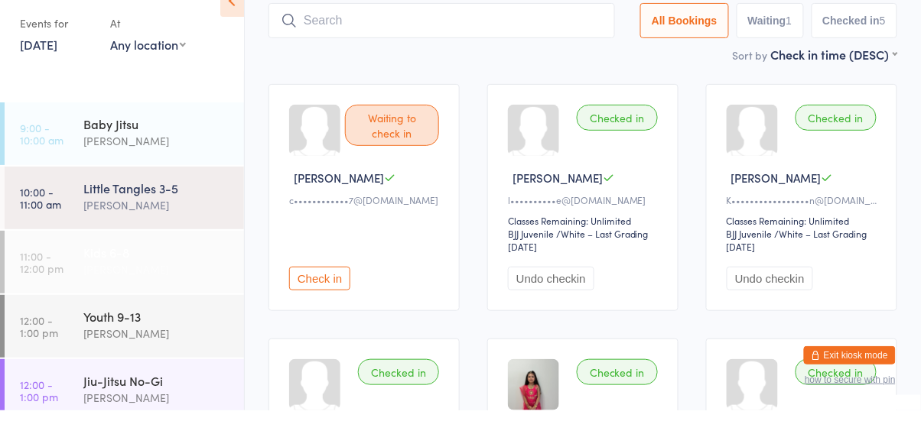
click at [111, 290] on div "Kids 6-8" at bounding box center [157, 289] width 148 height 17
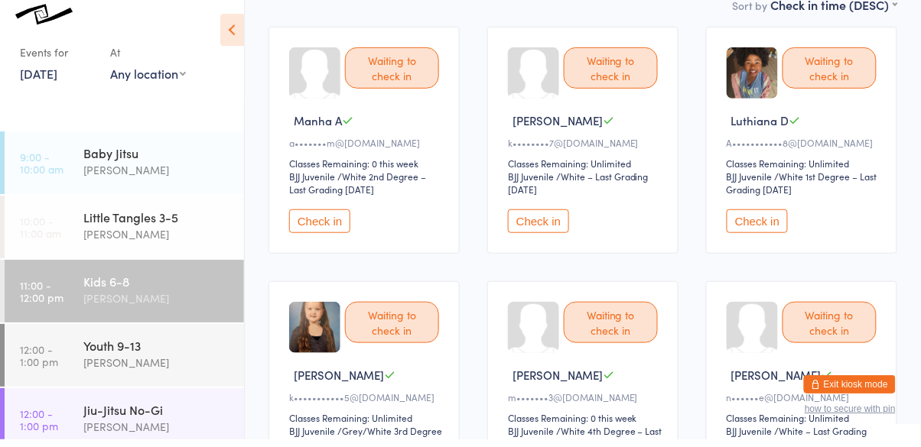
click at [769, 230] on button "Check in" at bounding box center [757, 229] width 61 height 24
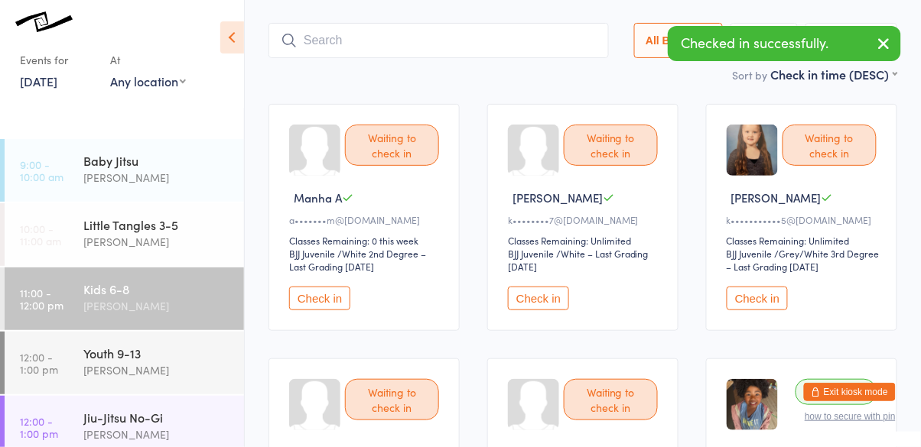
scroll to position [83, 0]
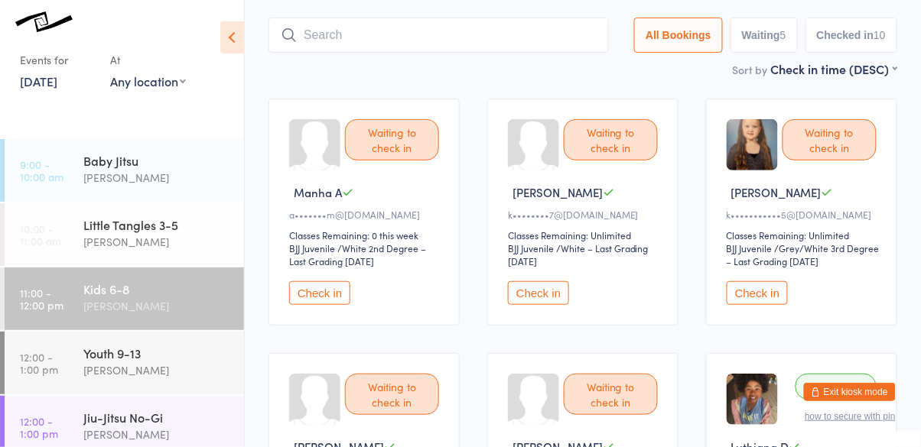
click at [320, 301] on button "Check in" at bounding box center [319, 293] width 61 height 24
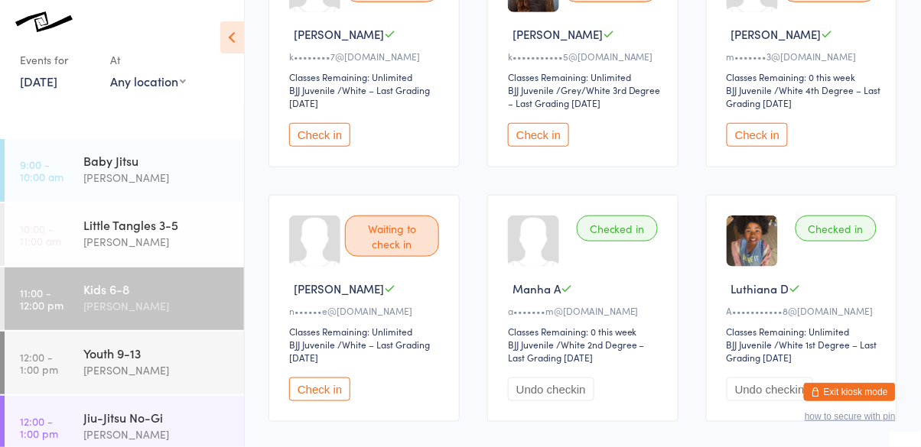
scroll to position [242, 0]
click at [815, 346] on span "/ White 1st Degree – Last Grading Sep 10, 2025" at bounding box center [802, 350] width 151 height 26
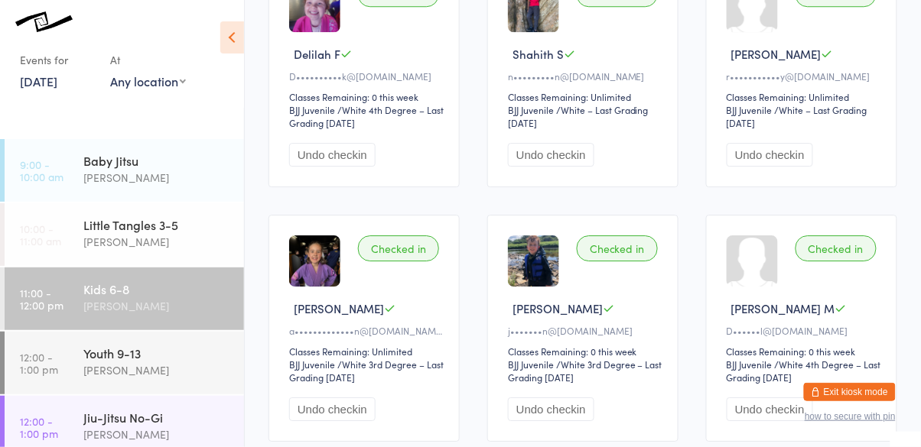
scroll to position [1010, 0]
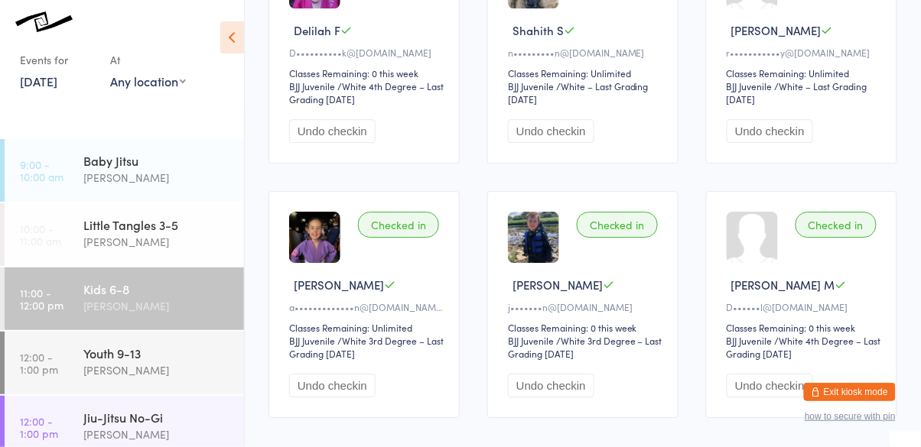
click at [884, 326] on div "Checked in Teah M D••••••l@gmail.com Classes Remaining: 0 this week BJJ Juvenil…" at bounding box center [801, 304] width 191 height 227
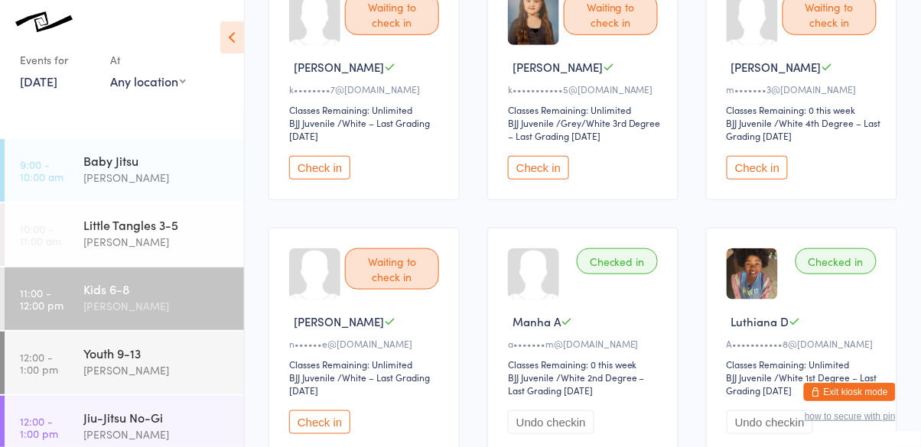
scroll to position [0, 0]
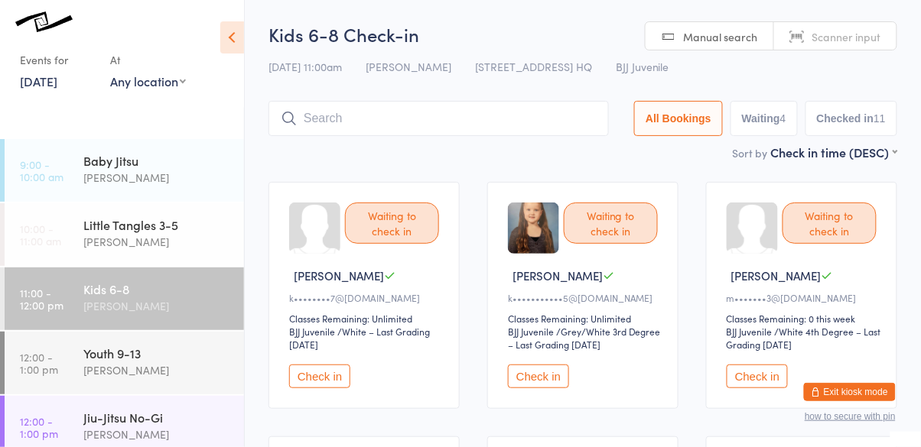
click at [580, 237] on div "Waiting to check in" at bounding box center [611, 223] width 94 height 41
click at [339, 232] on div at bounding box center [314, 228] width 51 height 51
click at [337, 365] on button "Check in" at bounding box center [319, 377] width 61 height 24
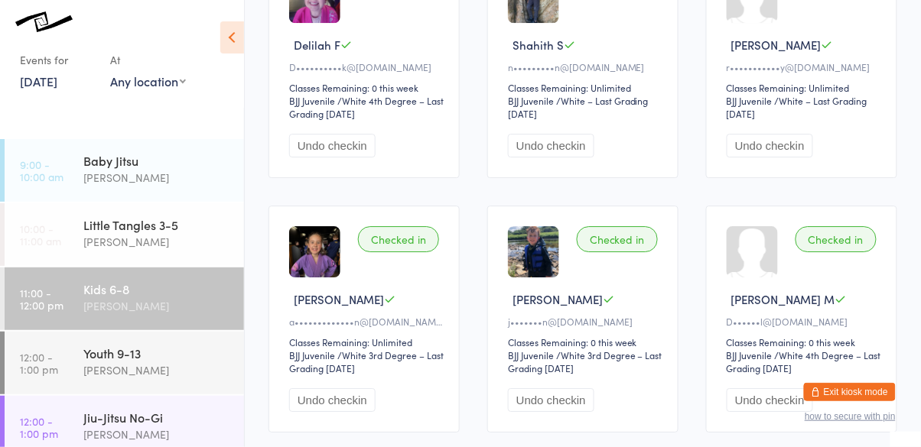
scroll to position [997, 0]
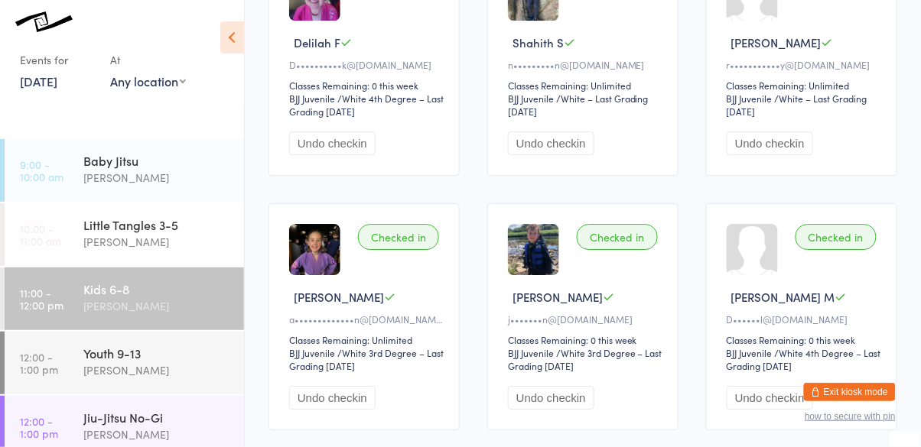
click at [764, 272] on div "Checked in Teah M D••••••l@gmail.com Classes Remaining: 0 this week BJJ Juvenil…" at bounding box center [801, 316] width 191 height 227
click at [835, 298] on icon at bounding box center [840, 296] width 11 height 11
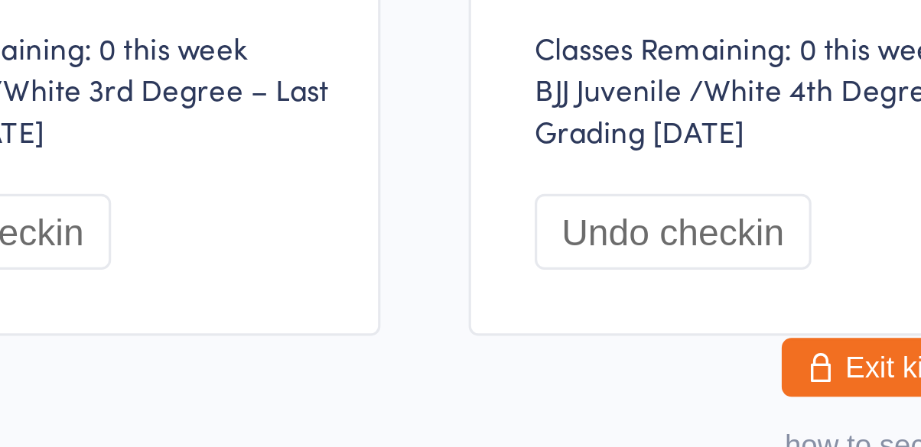
scroll to position [1046, 0]
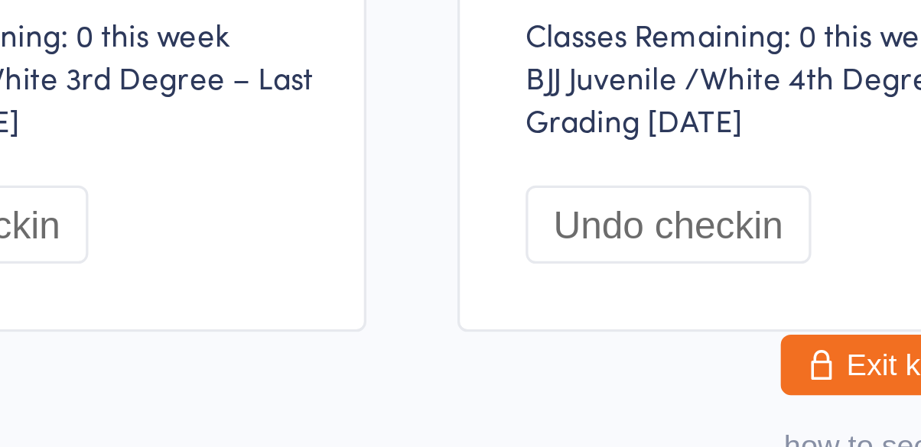
click at [792, 351] on button "Undo checkin" at bounding box center [770, 350] width 86 height 24
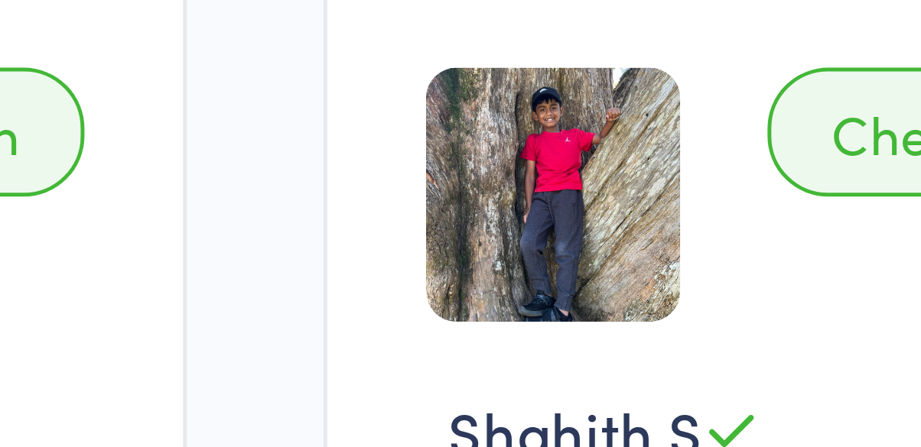
scroll to position [764, 0]
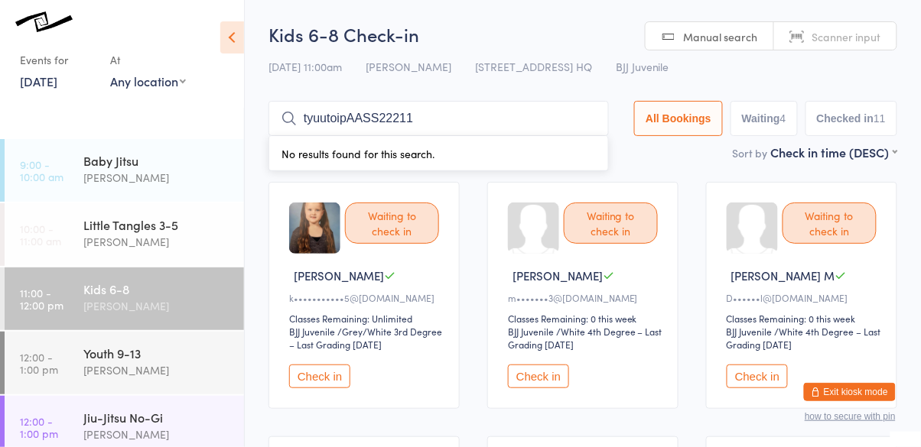
type input "tyuutoipAASS22211"
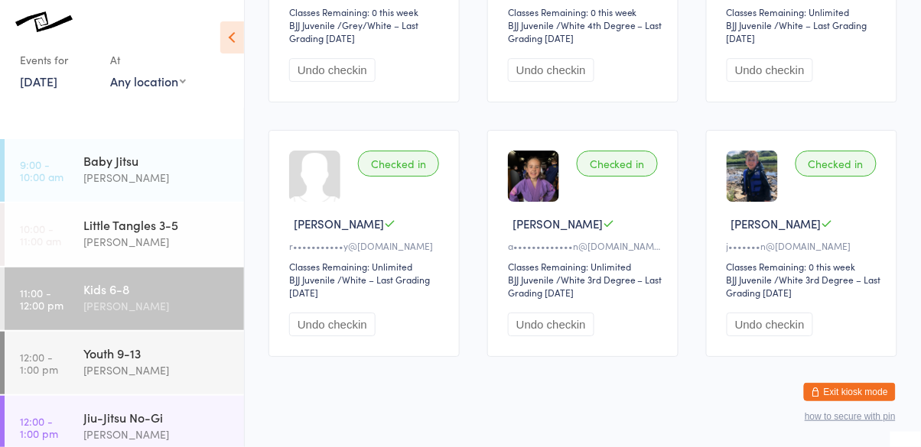
scroll to position [1083, 0]
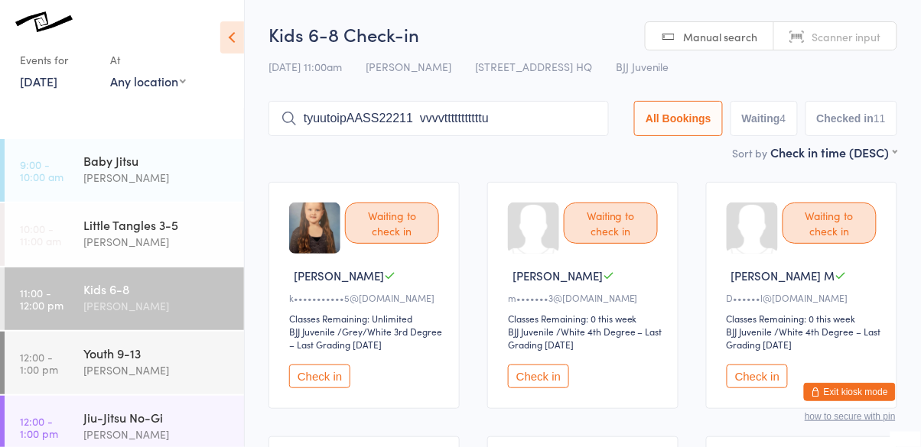
type input "tyuutoipAASS22211 vvvvtttttttttttu"
click at [760, 379] on button "Check in" at bounding box center [757, 377] width 61 height 24
click at [319, 377] on button "Check in" at bounding box center [319, 377] width 61 height 24
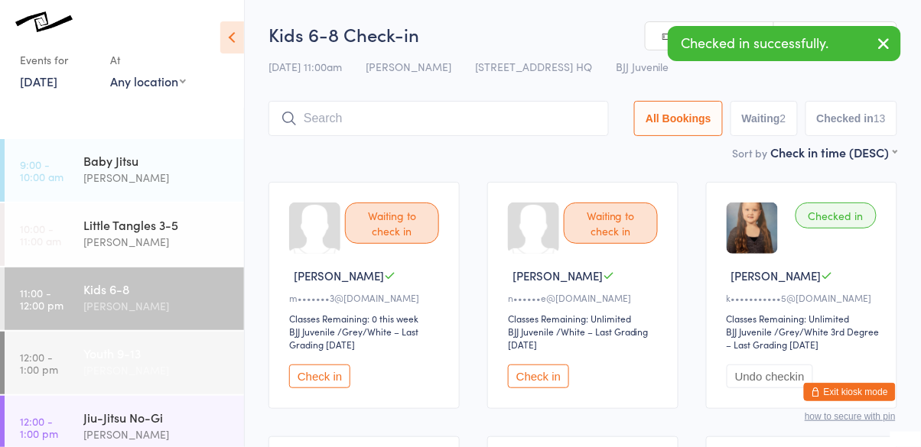
click at [118, 354] on div "Youth 9-13" at bounding box center [157, 353] width 148 height 17
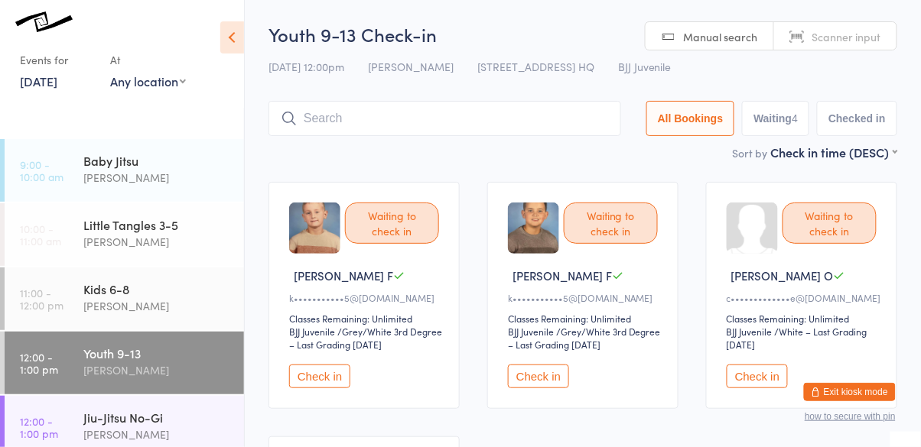
click at [762, 389] on button "Check in" at bounding box center [757, 377] width 61 height 24
click at [541, 382] on button "Check in" at bounding box center [538, 377] width 61 height 24
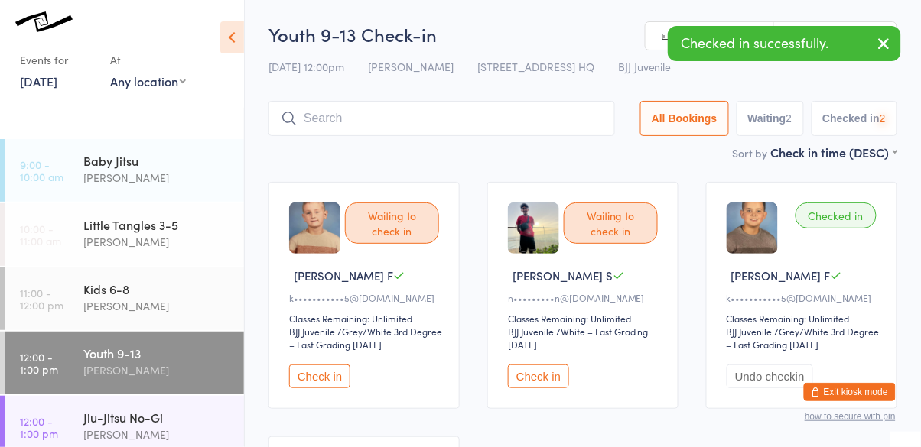
click at [317, 385] on button "Check in" at bounding box center [319, 377] width 61 height 24
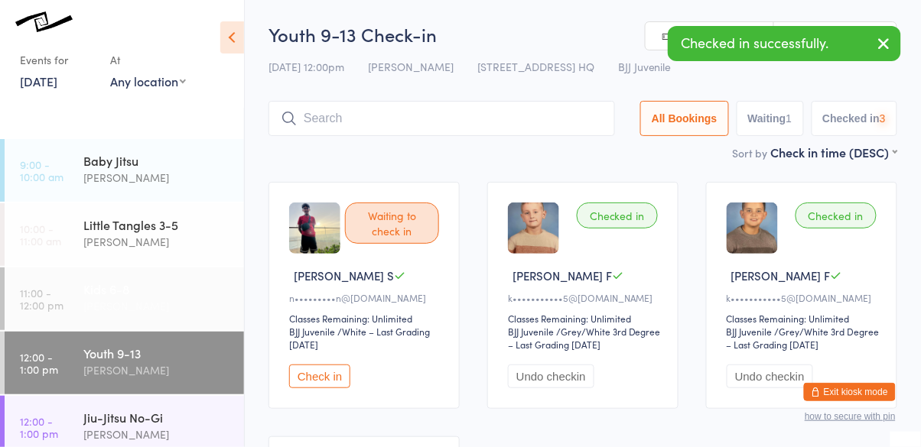
click at [67, 275] on link "11:00 - 12:00 pm Kids 6-8 Cassio Martins" at bounding box center [124, 299] width 239 height 63
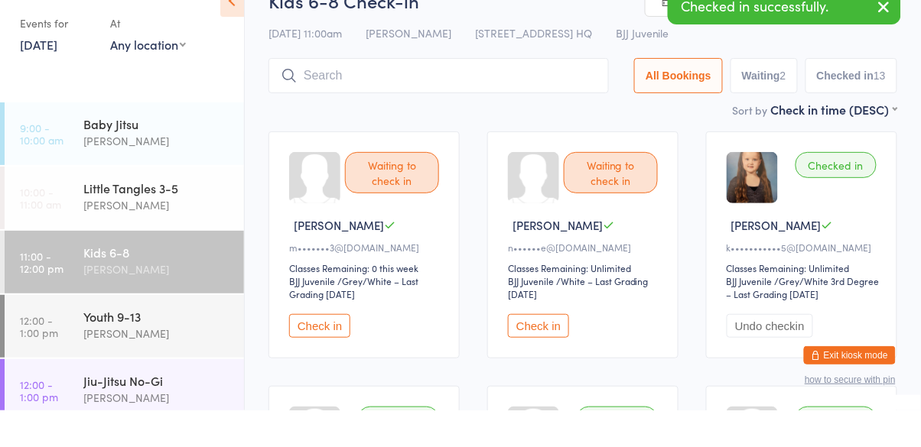
scroll to position [14, 0]
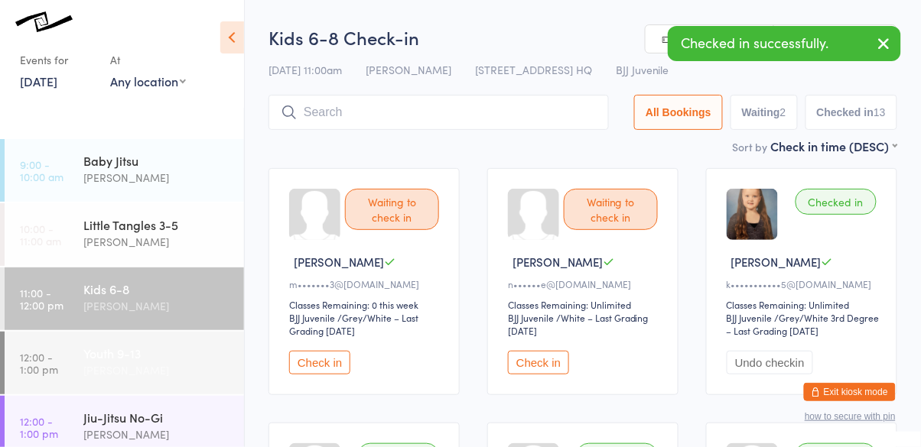
click at [70, 346] on link "12:00 - 1:00 pm Youth 9-13 Cassio Martins" at bounding box center [124, 363] width 239 height 63
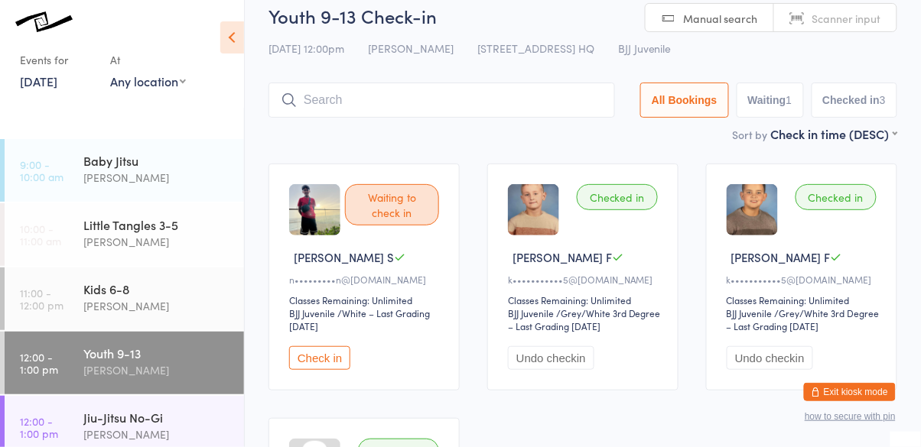
scroll to position [18, 0]
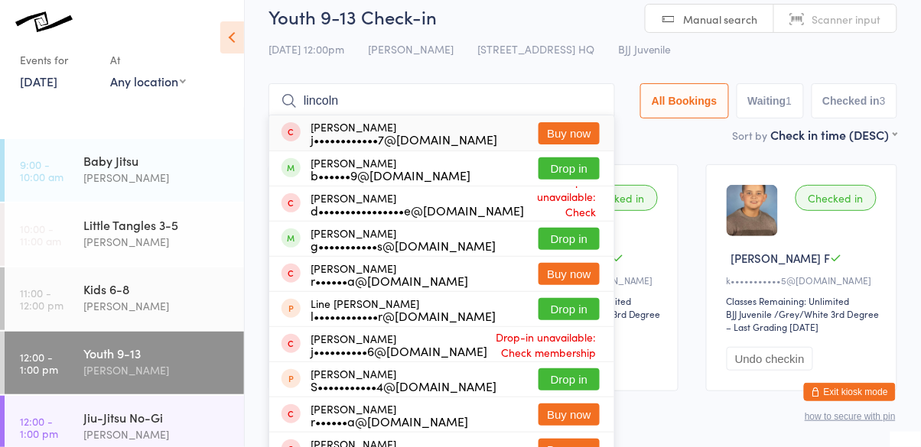
type input "lincoln"
click at [502, 158] on div "Lincoln Rusciolelli b••••••9@outlook.com Drop in" at bounding box center [441, 168] width 345 height 34
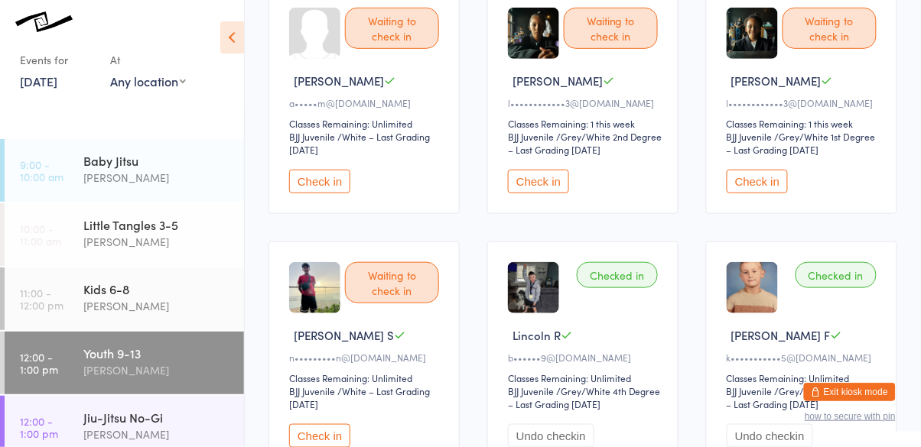
scroll to position [0, 0]
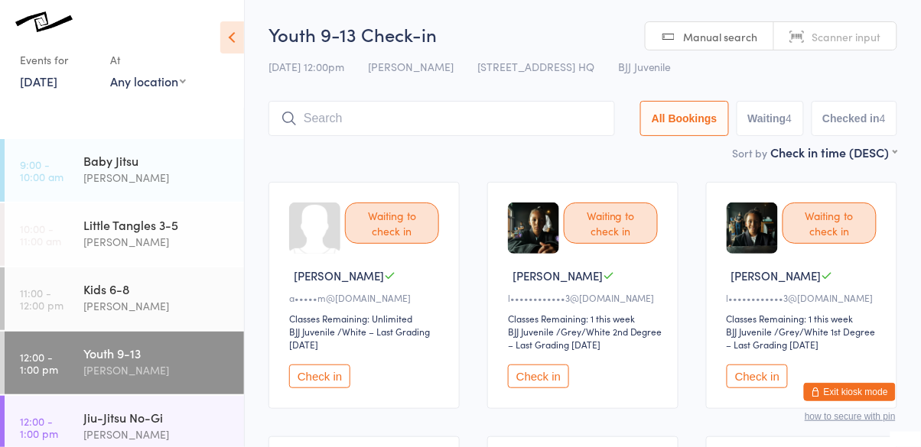
click at [532, 382] on button "Check in" at bounding box center [538, 377] width 61 height 24
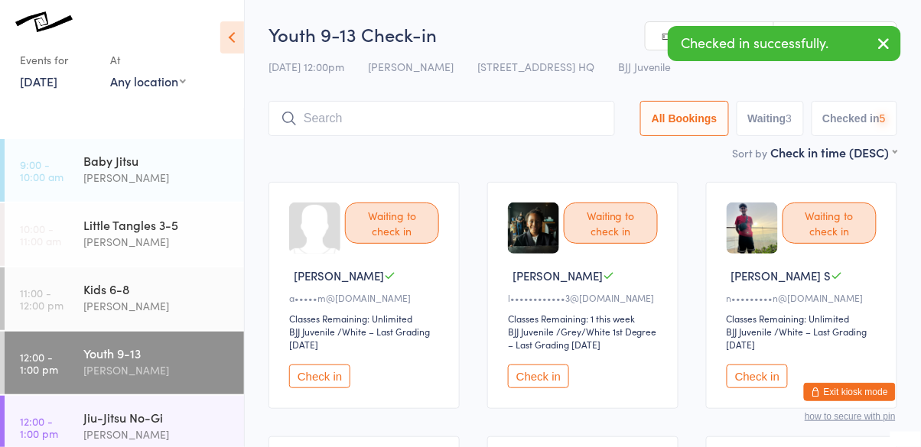
click at [552, 375] on button "Check in" at bounding box center [538, 377] width 61 height 24
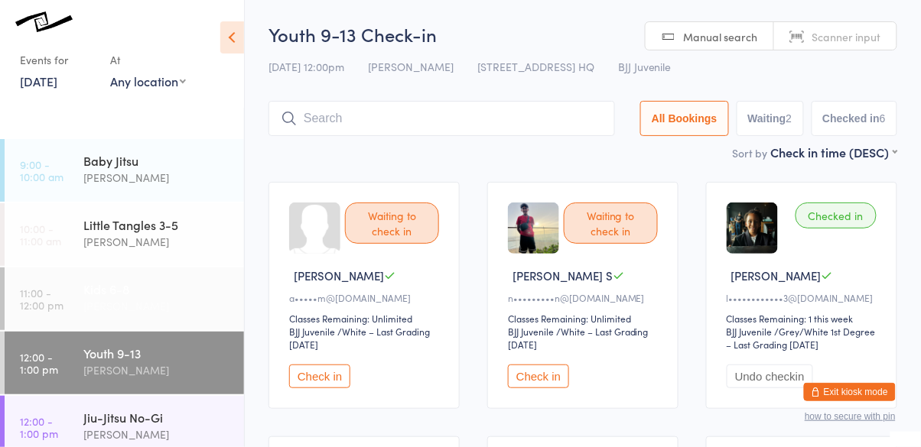
click at [143, 312] on div "[PERSON_NAME]" at bounding box center [157, 307] width 148 height 18
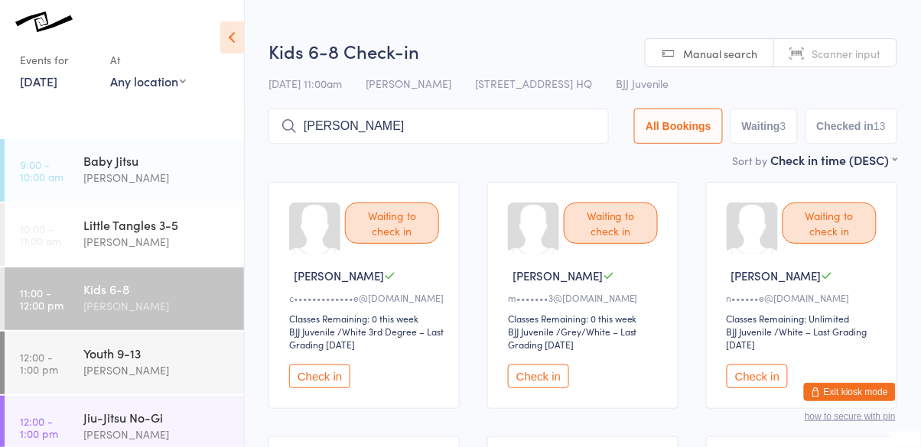
type input "monteiro"
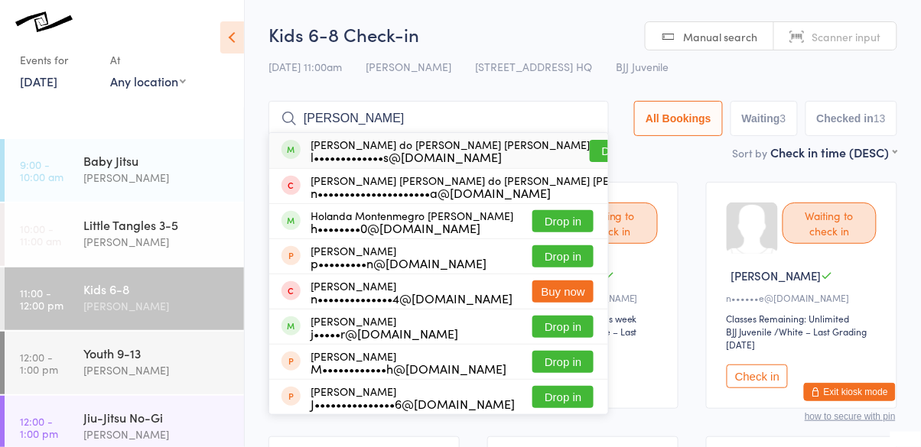
click at [590, 148] on button "Drop in" at bounding box center [620, 151] width 61 height 22
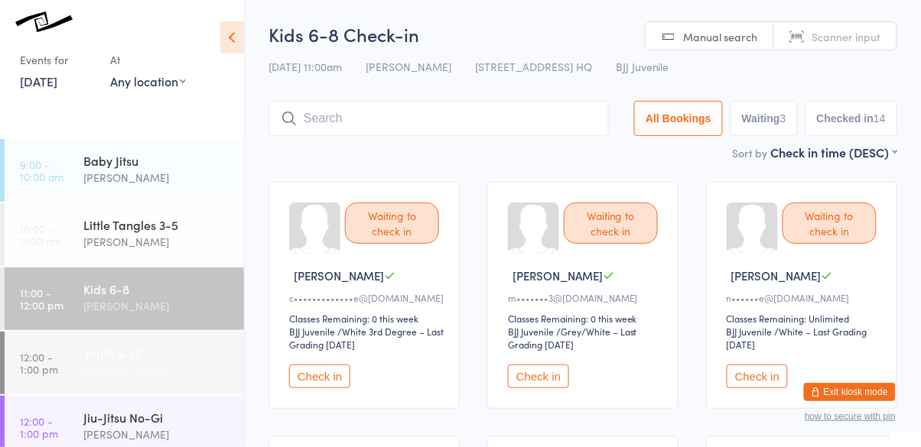
click at [119, 359] on div "Youth 9-13" at bounding box center [157, 353] width 148 height 17
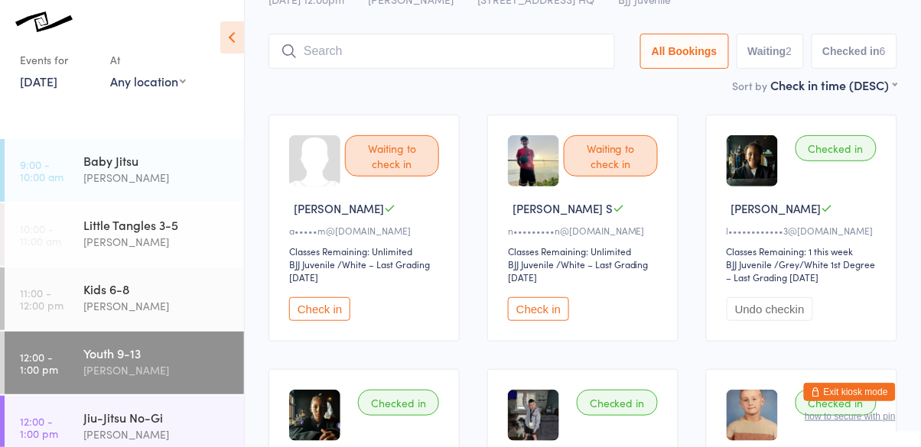
click at [479, 53] on input "search" at bounding box center [441, 51] width 346 height 35
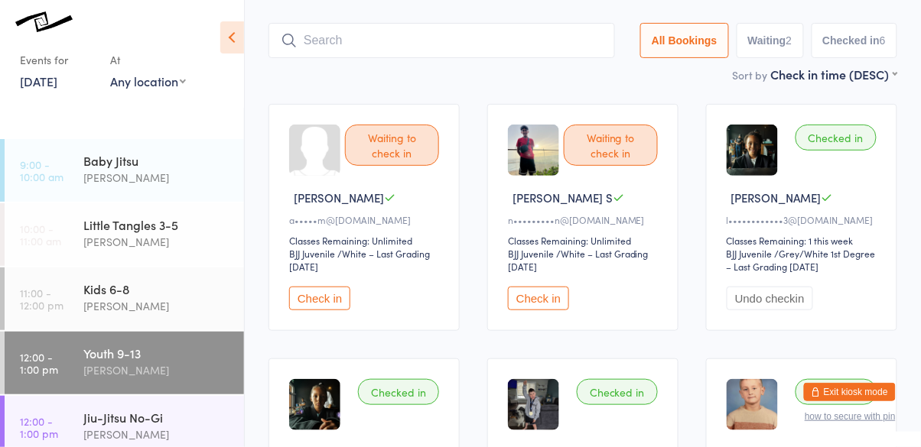
scroll to position [102, 0]
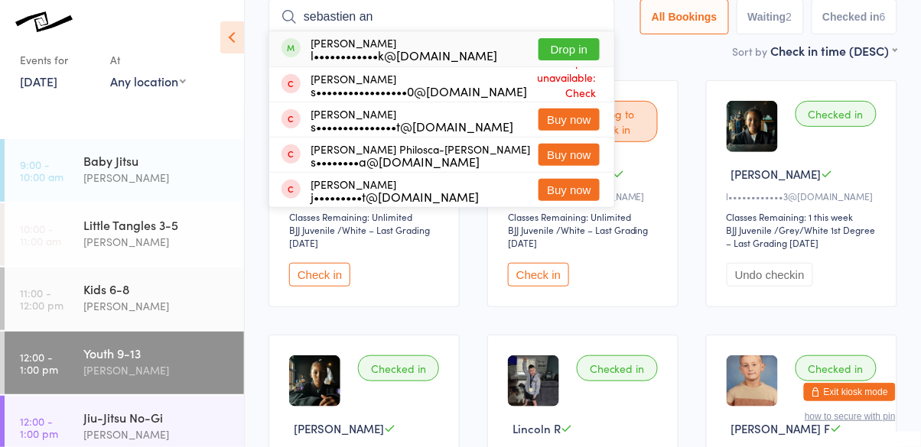
type input "sebastien an"
click at [586, 50] on button "Drop in" at bounding box center [568, 49] width 61 height 22
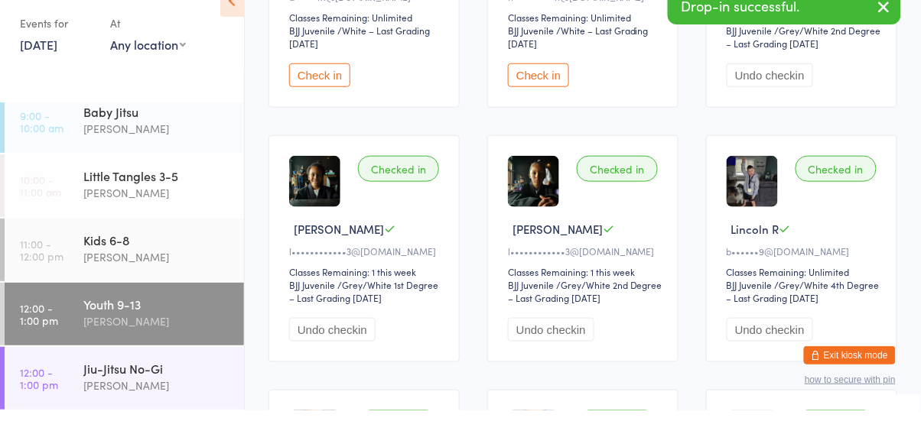
scroll to position [12, 0]
click at [128, 405] on div "Jiu-Jitsu No-Gi" at bounding box center [157, 405] width 148 height 17
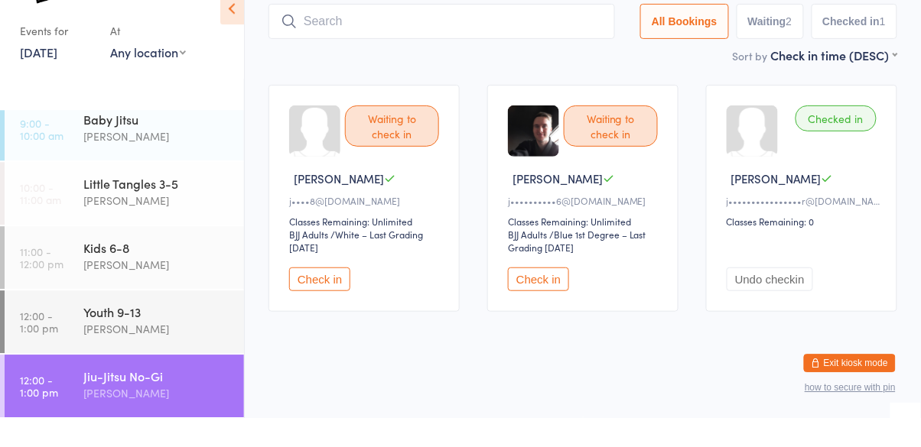
scroll to position [68, 0]
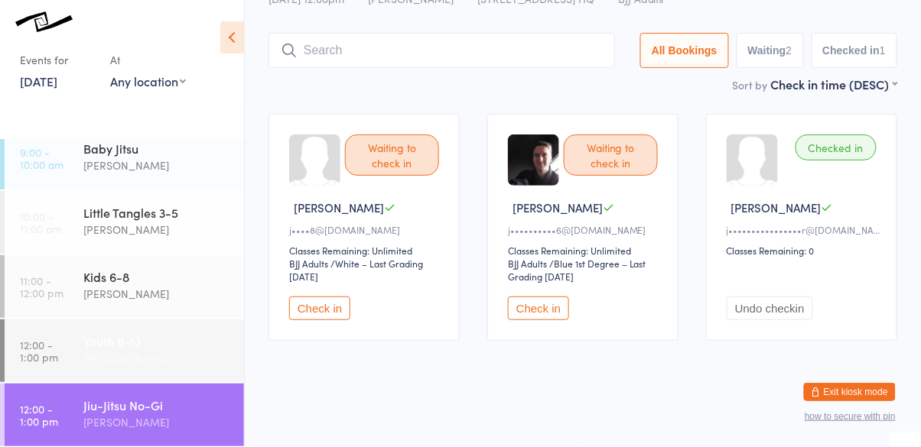
click at [122, 355] on div "[PERSON_NAME]" at bounding box center [157, 359] width 148 height 18
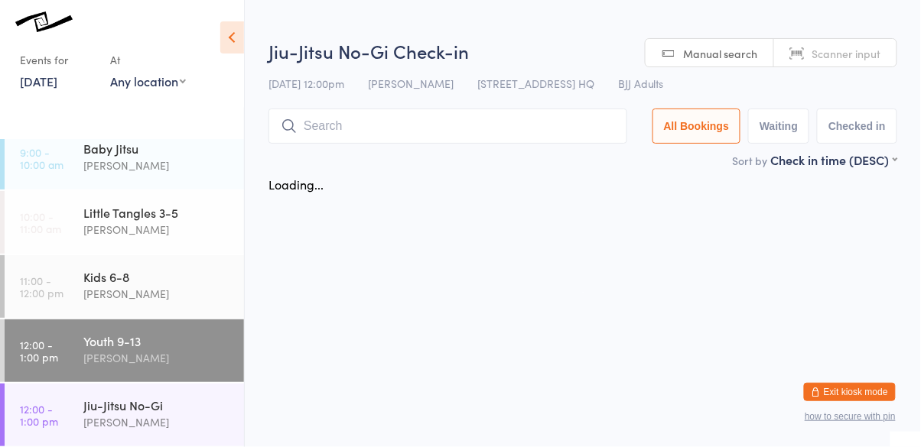
click at [135, 350] on div "[PERSON_NAME]" at bounding box center [157, 359] width 148 height 18
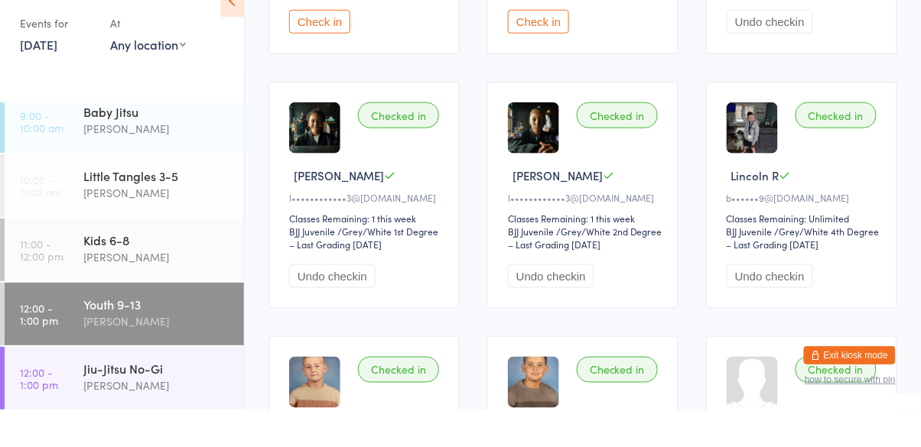
scroll to position [318, 0]
click at [92, 412] on div "Jiu-Jitsu No-Gi" at bounding box center [157, 405] width 148 height 17
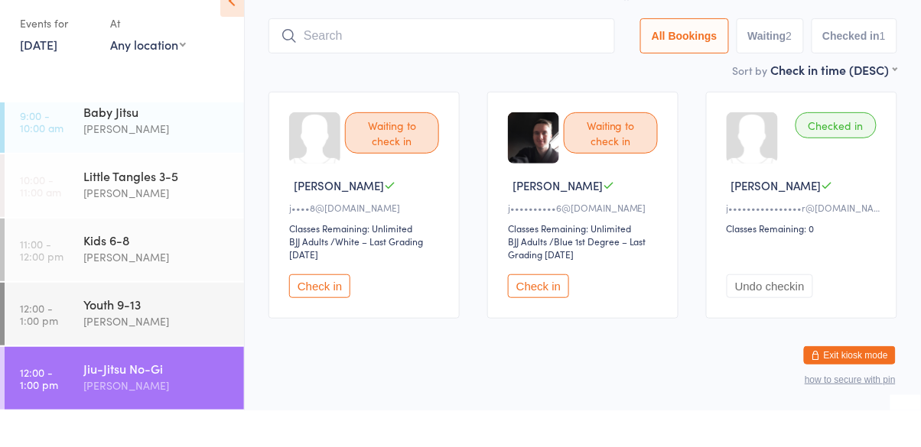
scroll to position [68, 0]
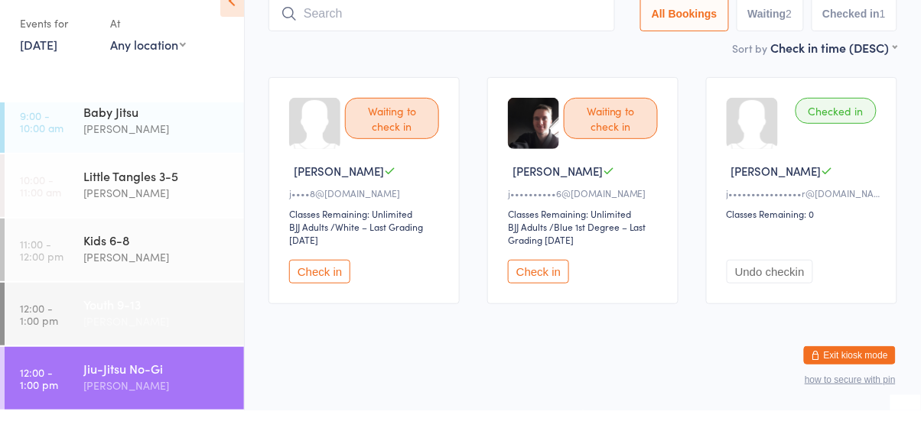
click at [100, 350] on div "[PERSON_NAME]" at bounding box center [157, 359] width 148 height 18
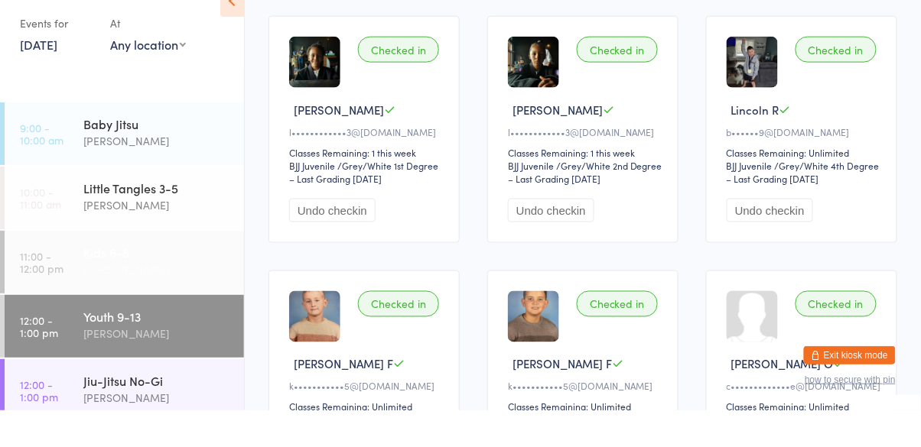
click at [85, 307] on div "[PERSON_NAME]" at bounding box center [157, 307] width 148 height 18
